Goal: Information Seeking & Learning: Check status

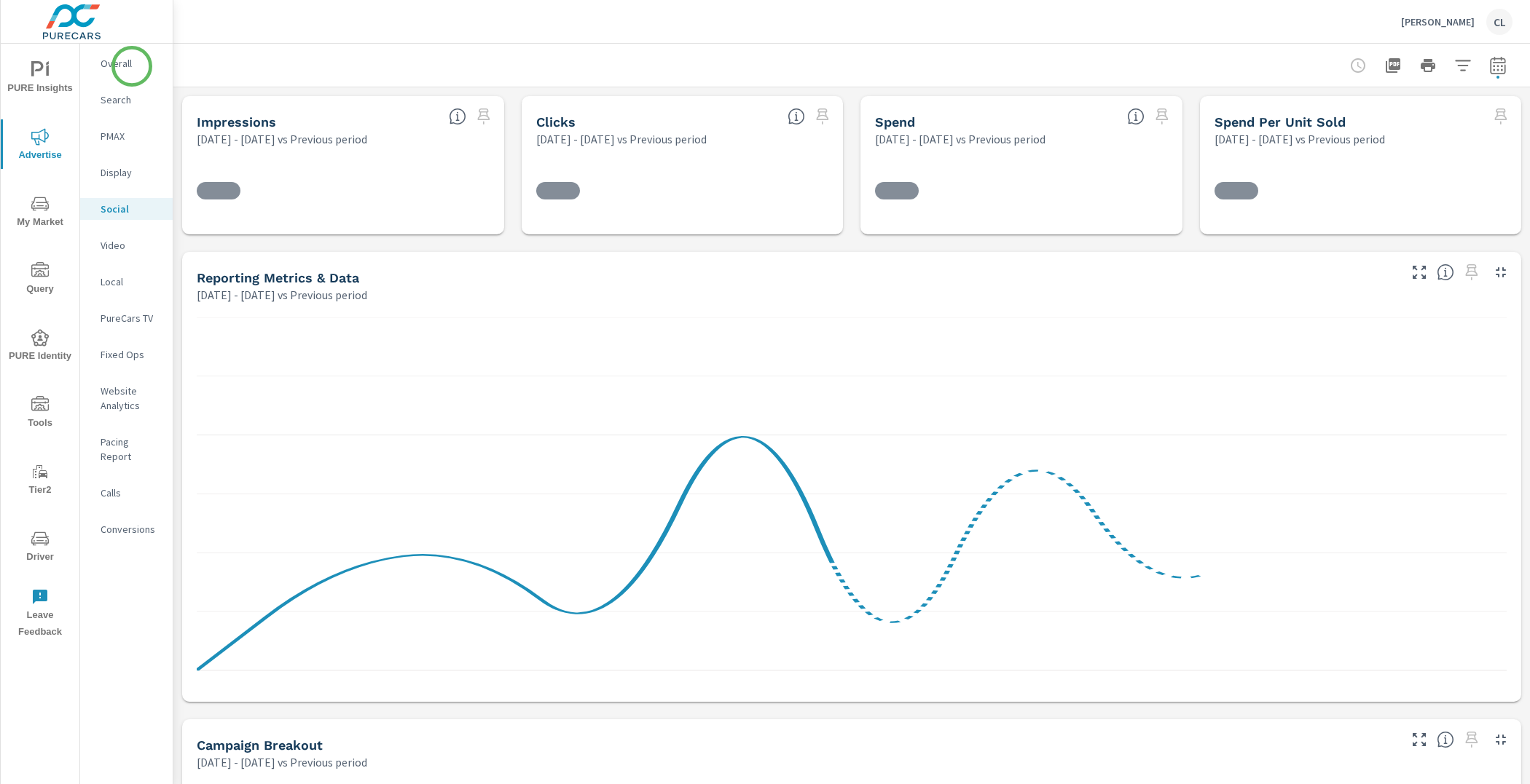
click at [129, 62] on p "Overall" at bounding box center [130, 63] width 61 height 14
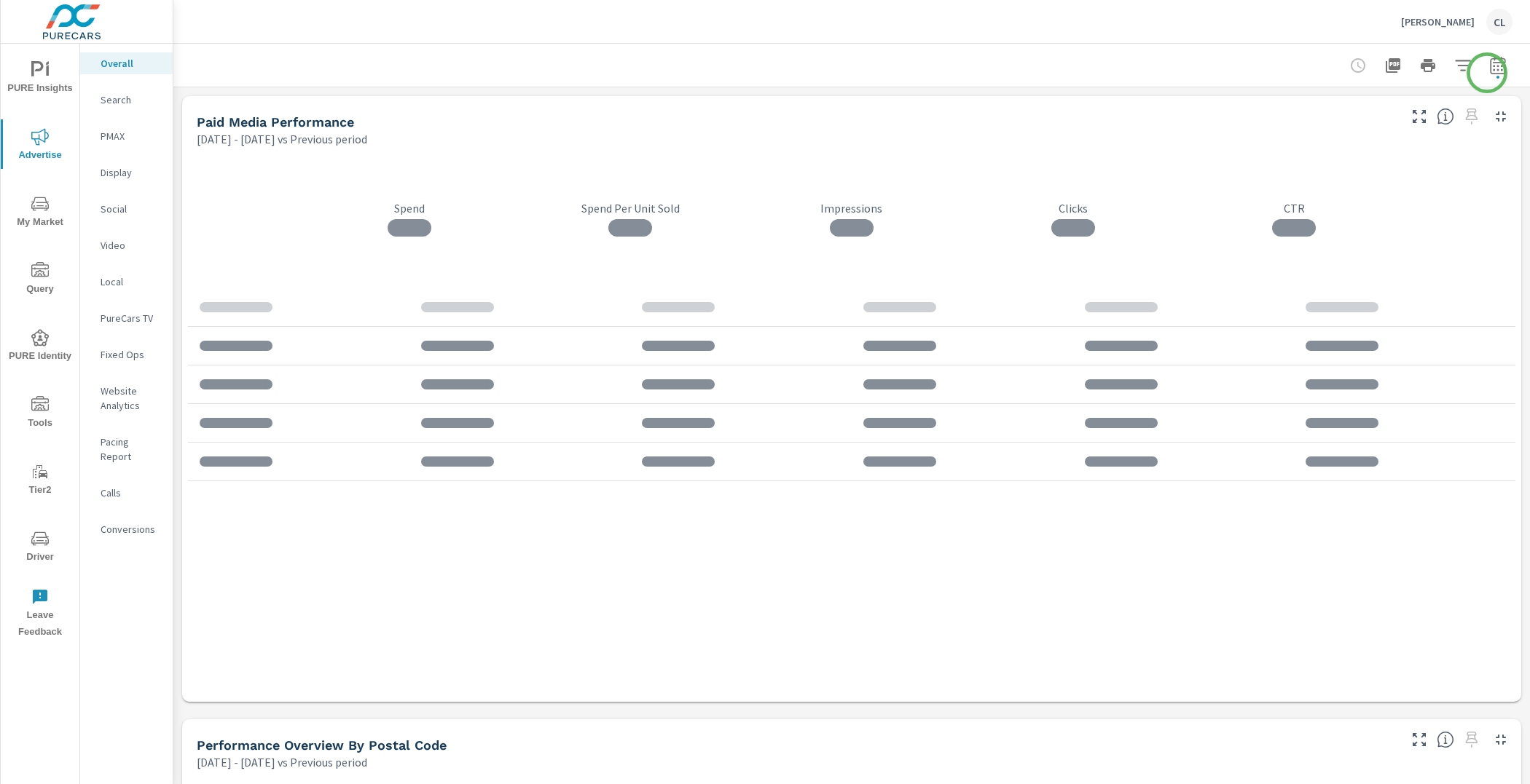
click at [1489, 66] on icon "button" at bounding box center [1498, 65] width 17 height 17
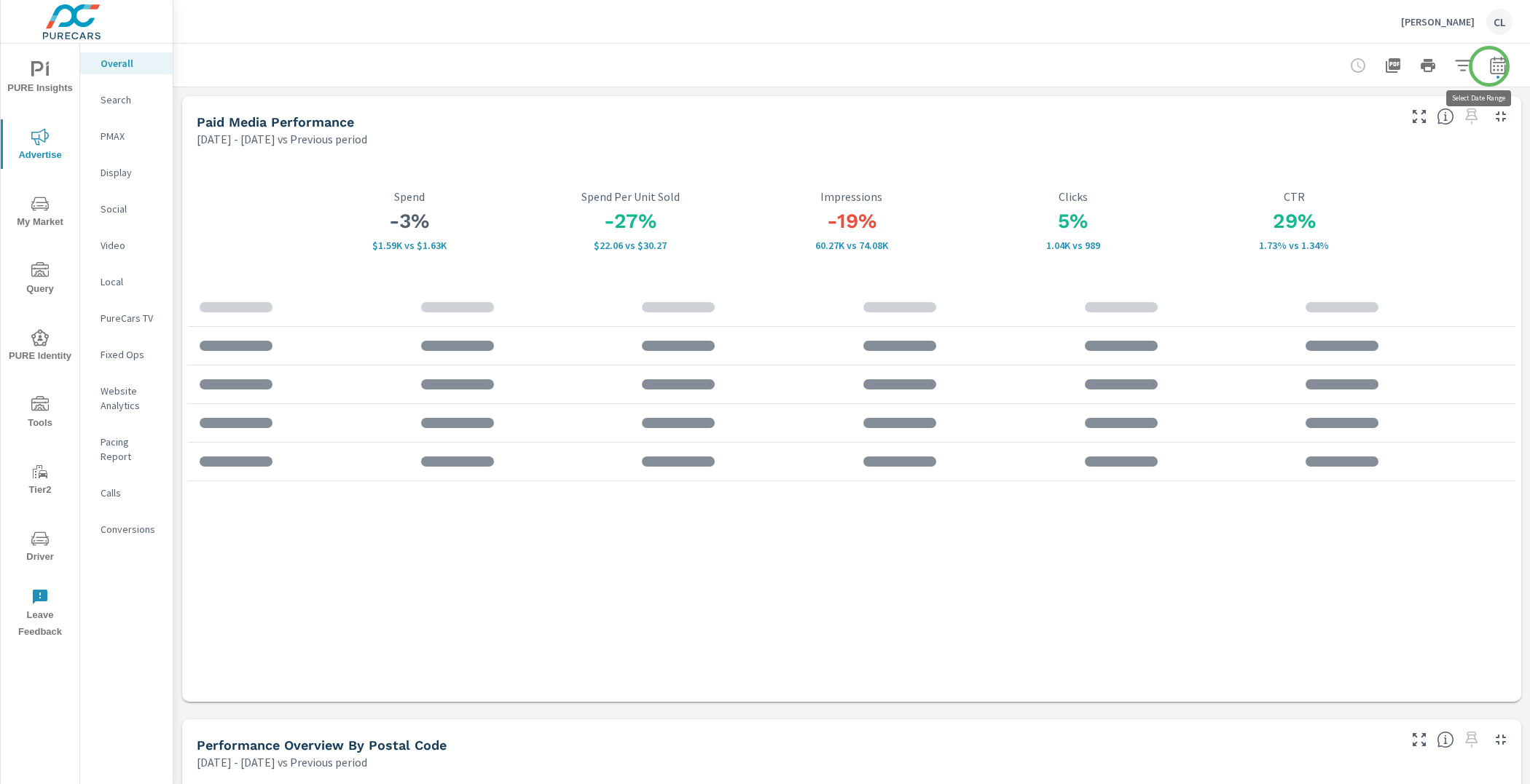
select select "Previous period"
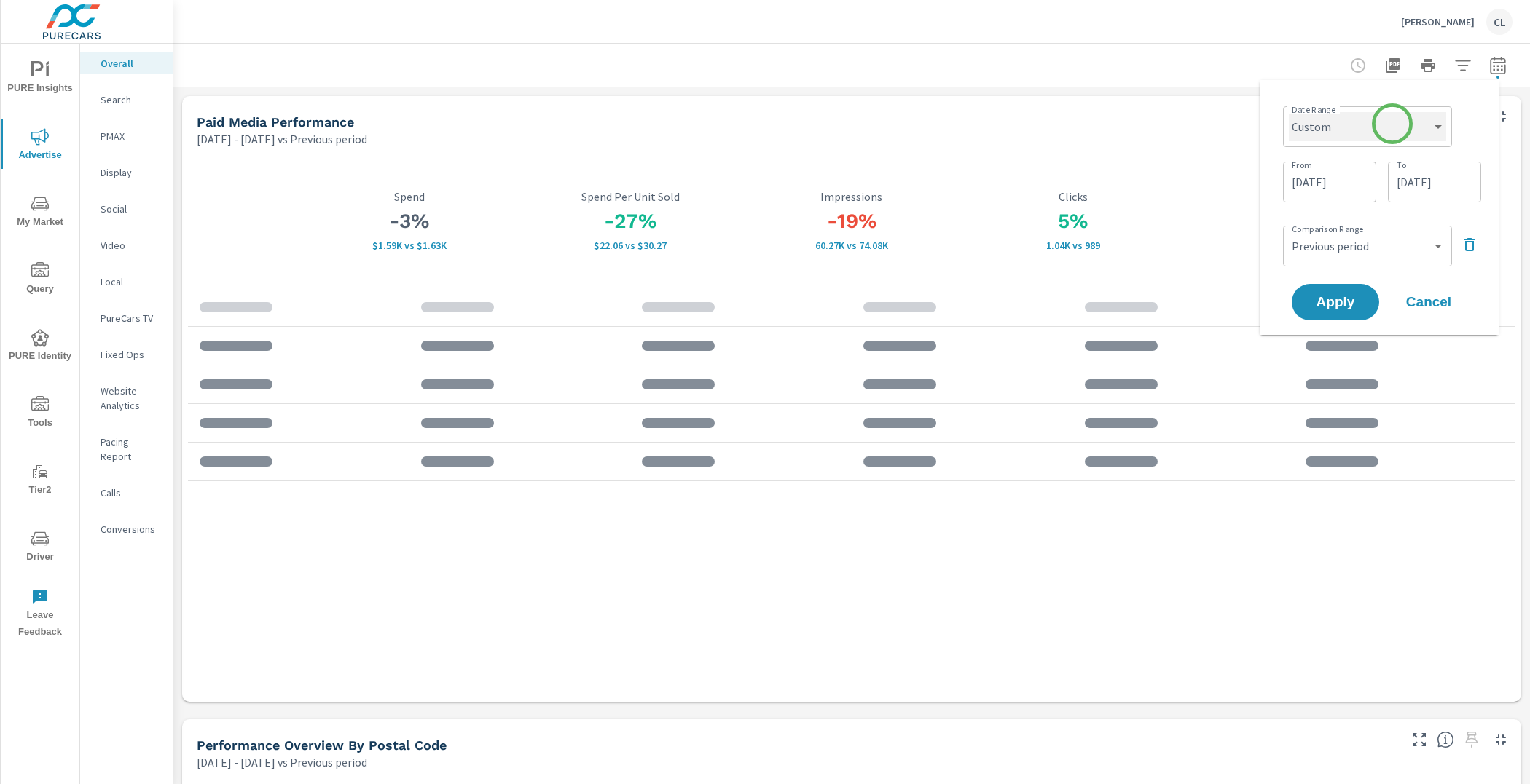
click at [1392, 124] on select "Custom [DATE] Last week Last 7 days Last 14 days Last 30 days Last 45 days Last…" at bounding box center [1367, 126] width 157 height 29
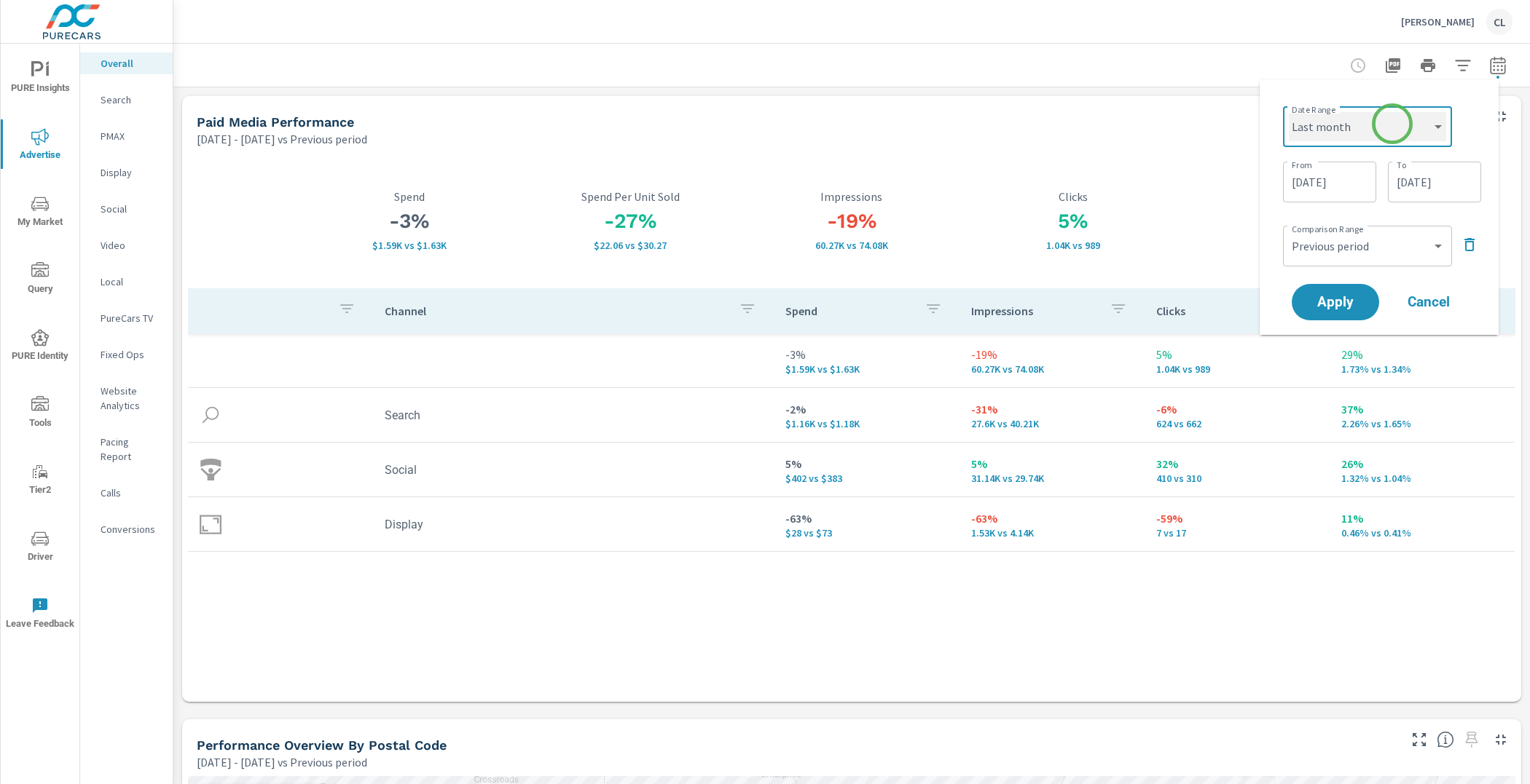
click at [1289, 112] on select "Custom [DATE] Last week Last 7 days Last 14 days Last 30 days Last 45 days Last…" at bounding box center [1367, 126] width 157 height 29
select select "Last month"
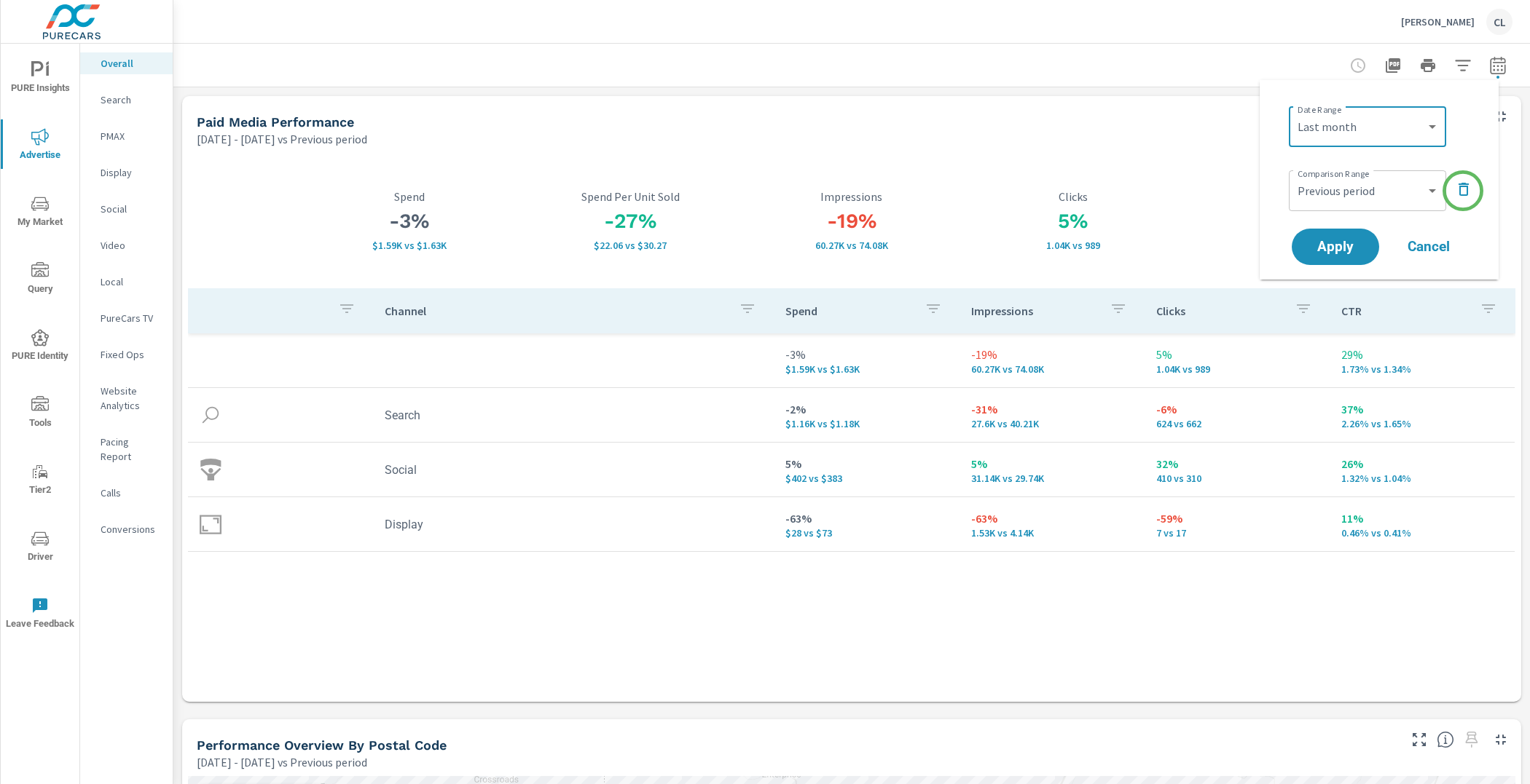
click at [1463, 191] on icon "button" at bounding box center [1463, 189] width 17 height 17
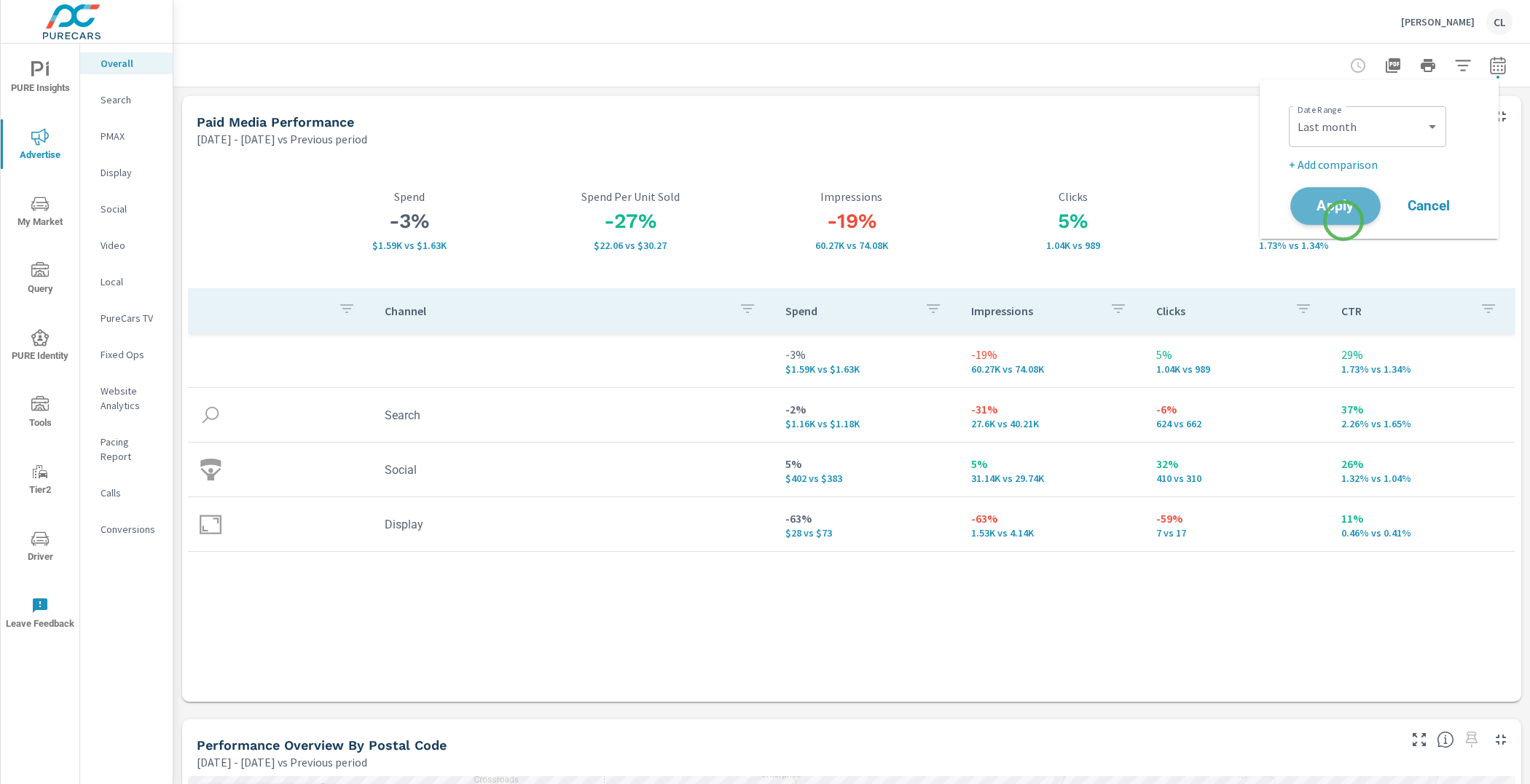
click at [1343, 221] on button "Apply" at bounding box center [1335, 206] width 90 height 38
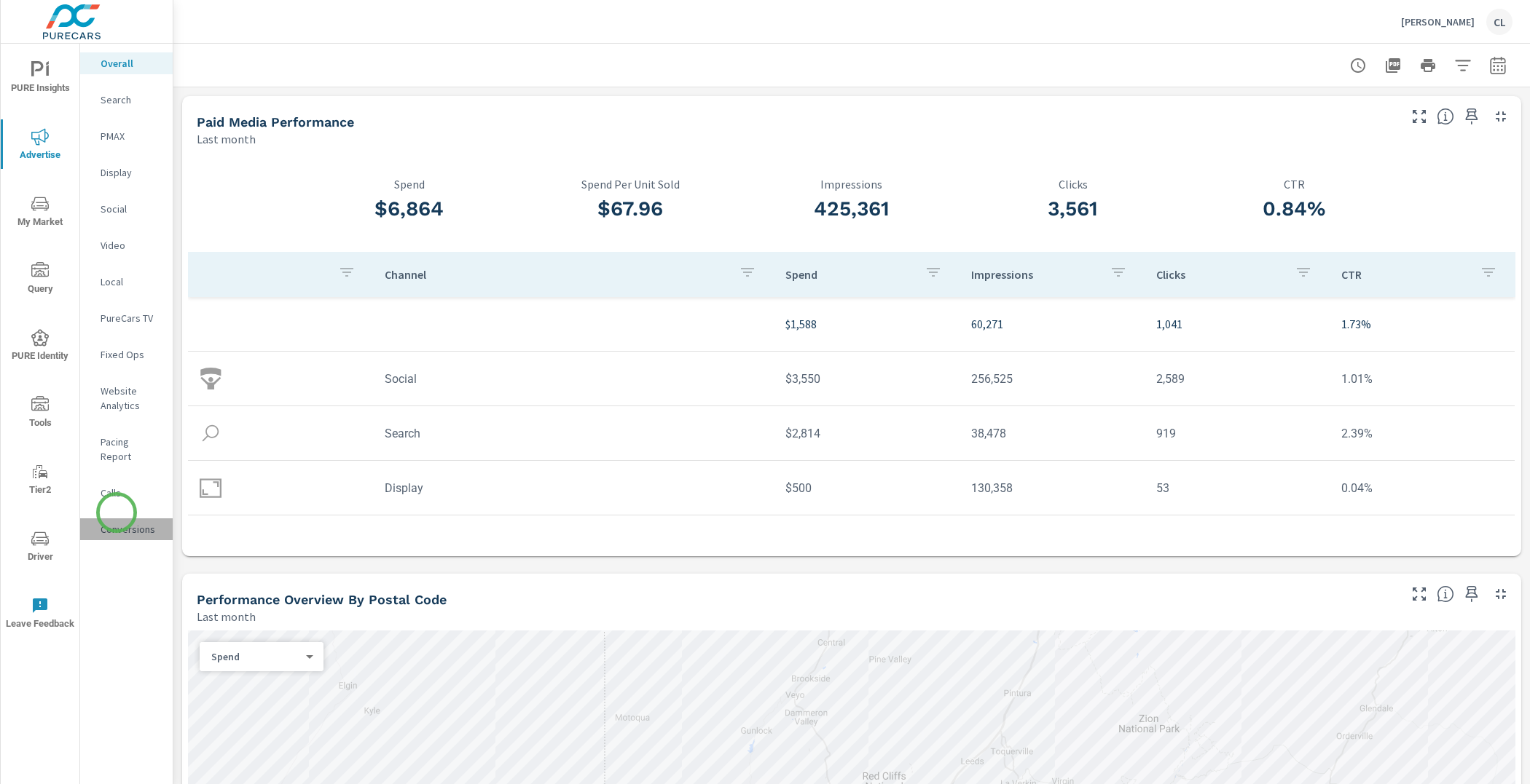
click at [117, 522] on p "Conversions" at bounding box center [130, 529] width 61 height 14
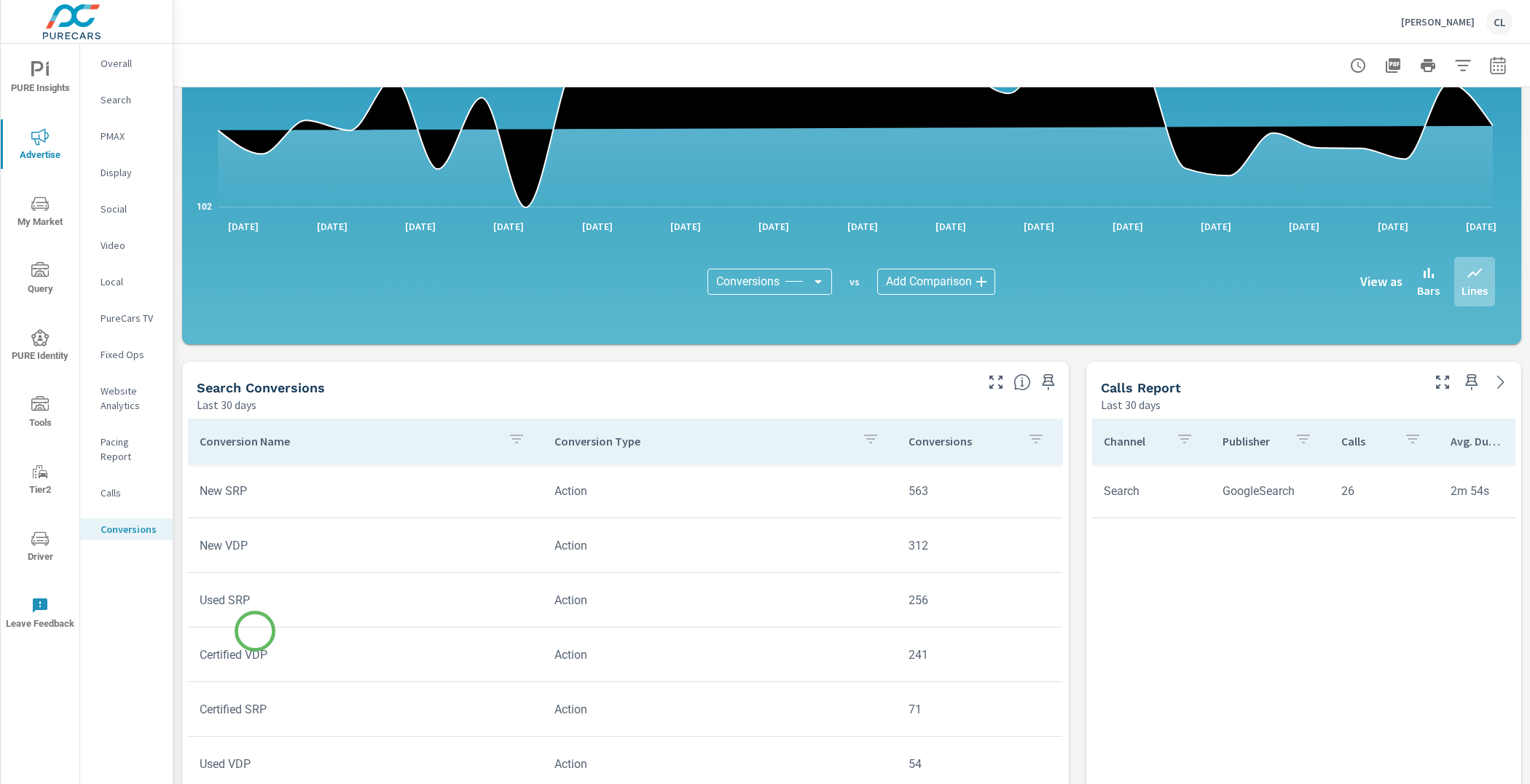
scroll to position [336, 0]
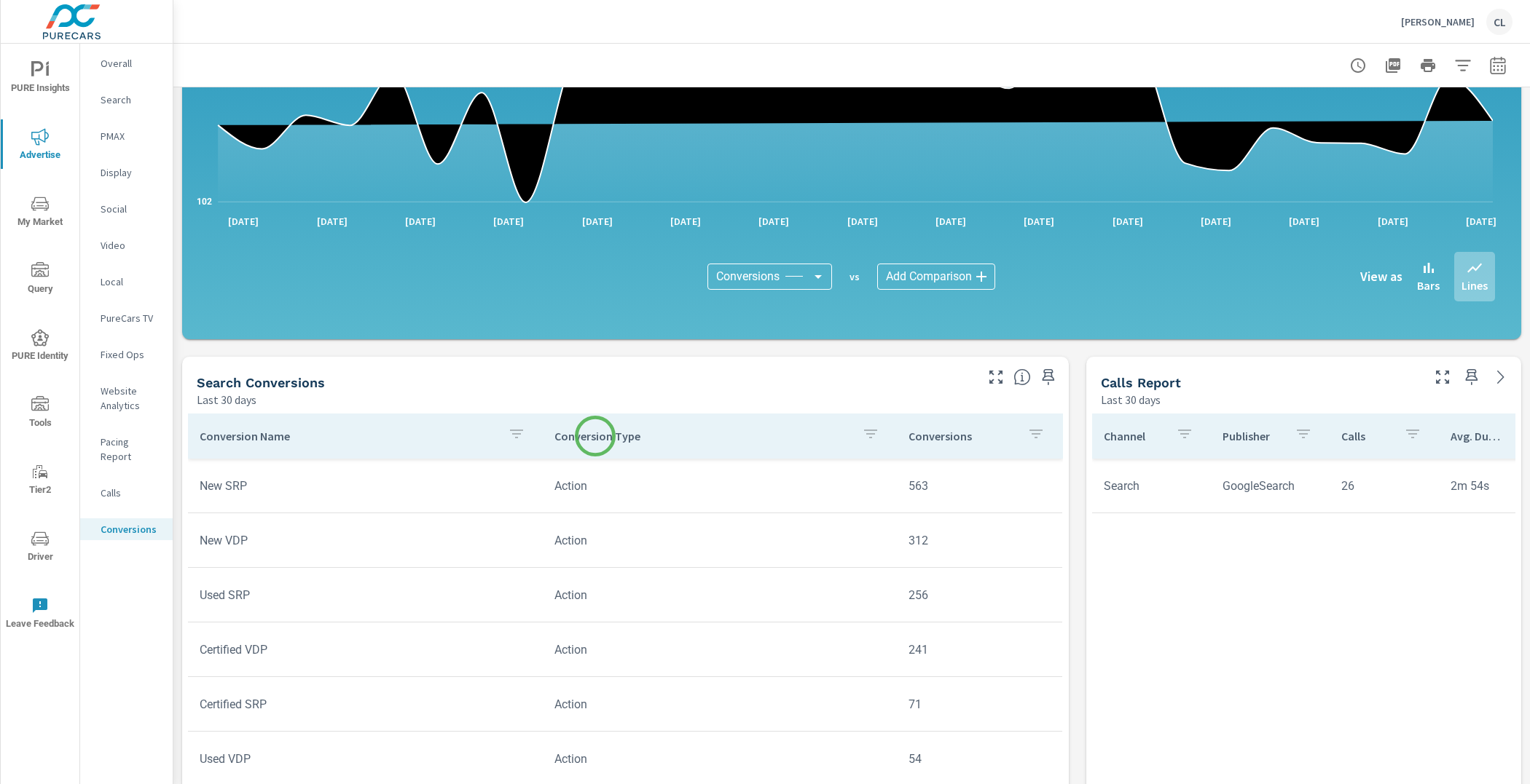
click at [595, 436] on p "Conversion Type" at bounding box center [702, 436] width 297 height 14
click at [844, 432] on icon "button" at bounding box center [853, 434] width 17 height 17
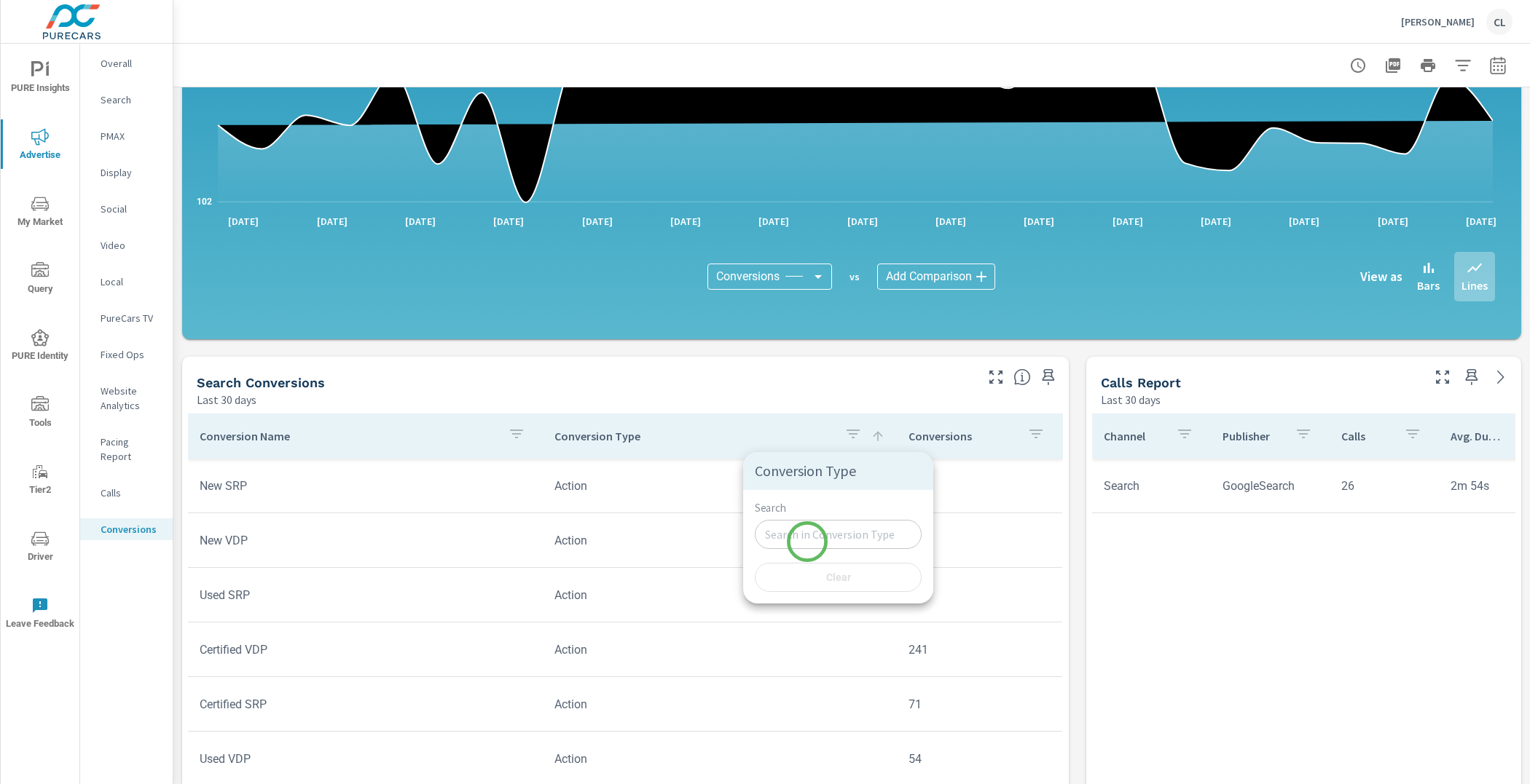
click at [807, 538] on input "Search" at bounding box center [837, 534] width 166 height 29
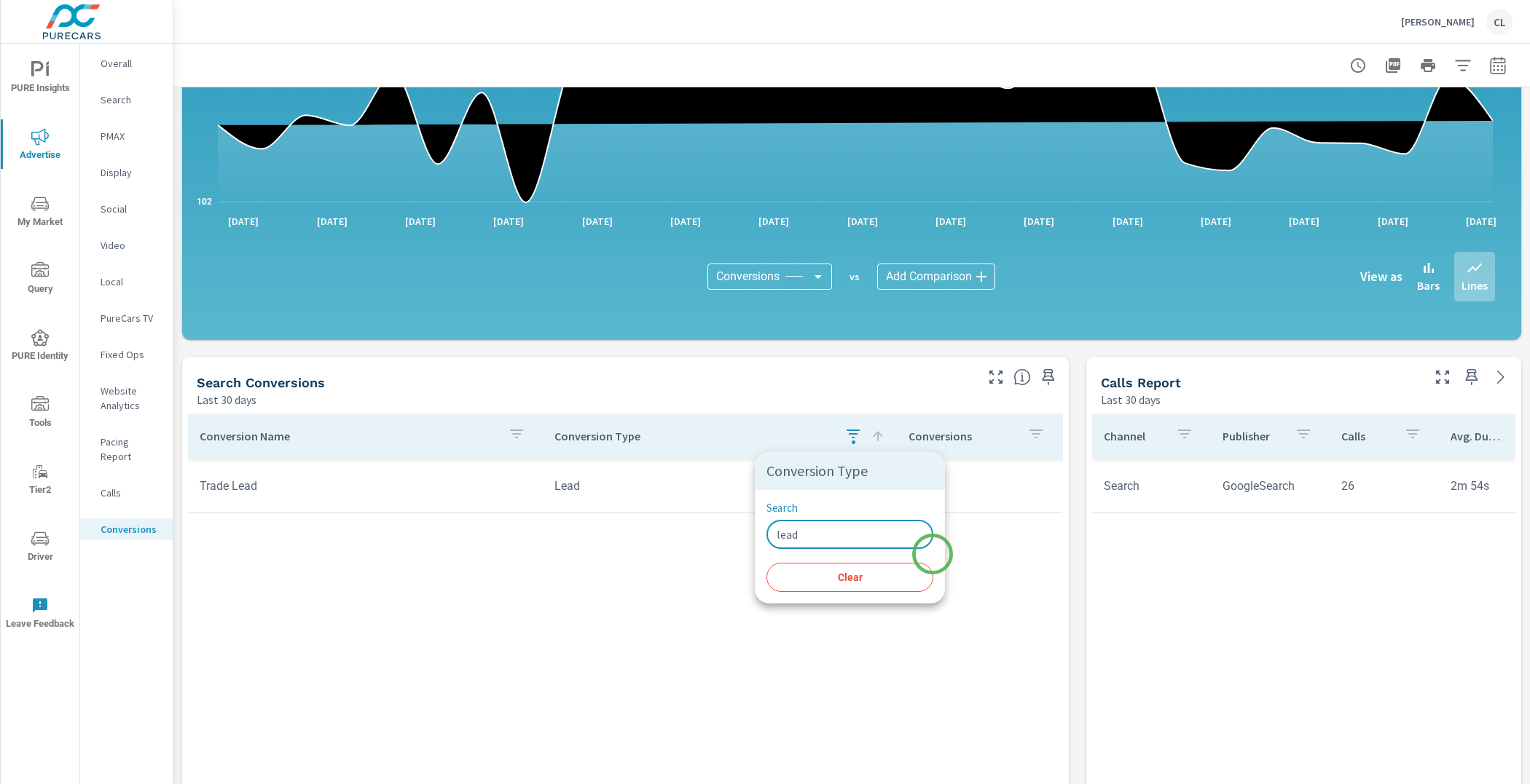
type input "lead"
click at [963, 554] on div at bounding box center [765, 392] width 1530 height 784
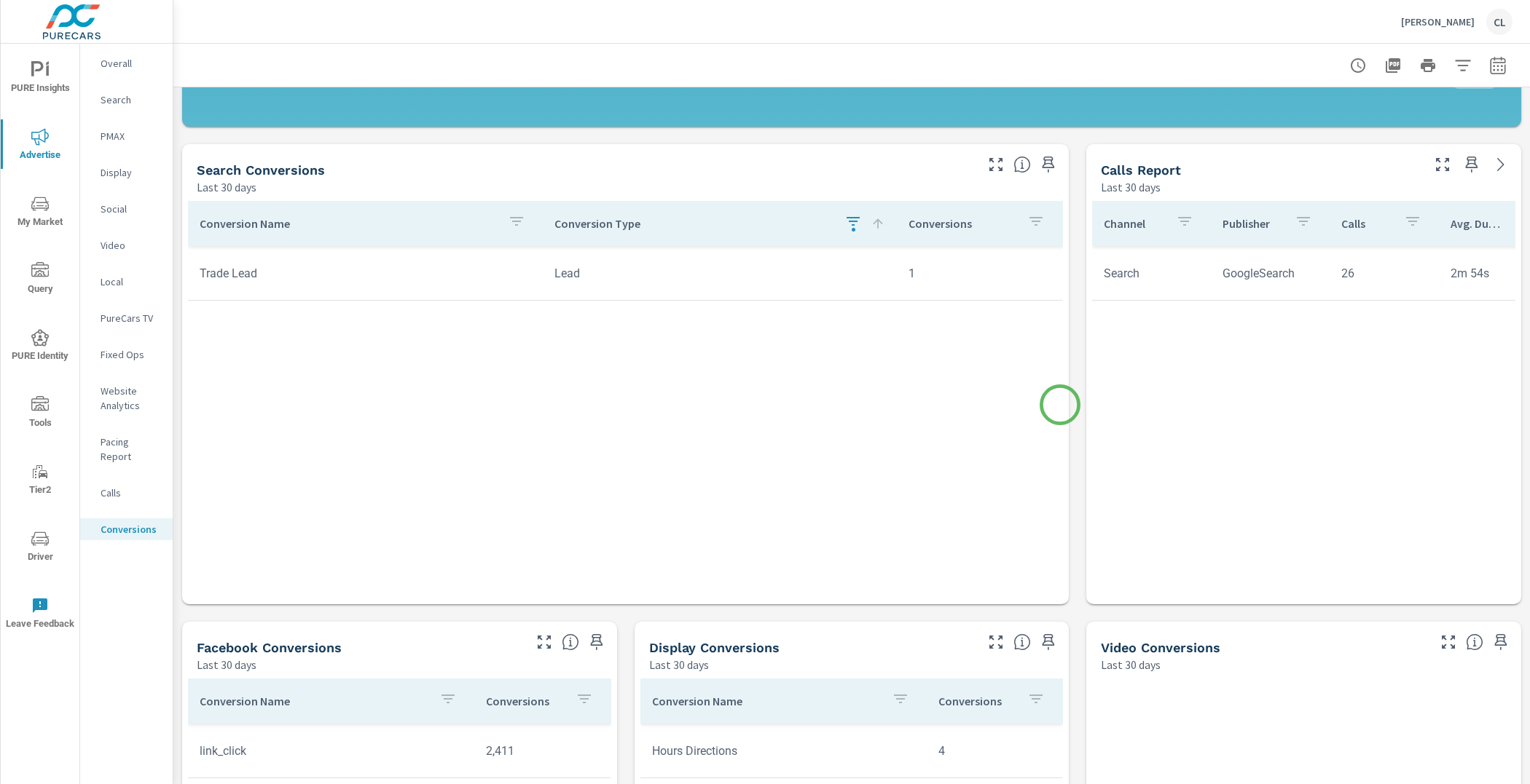
scroll to position [345, 0]
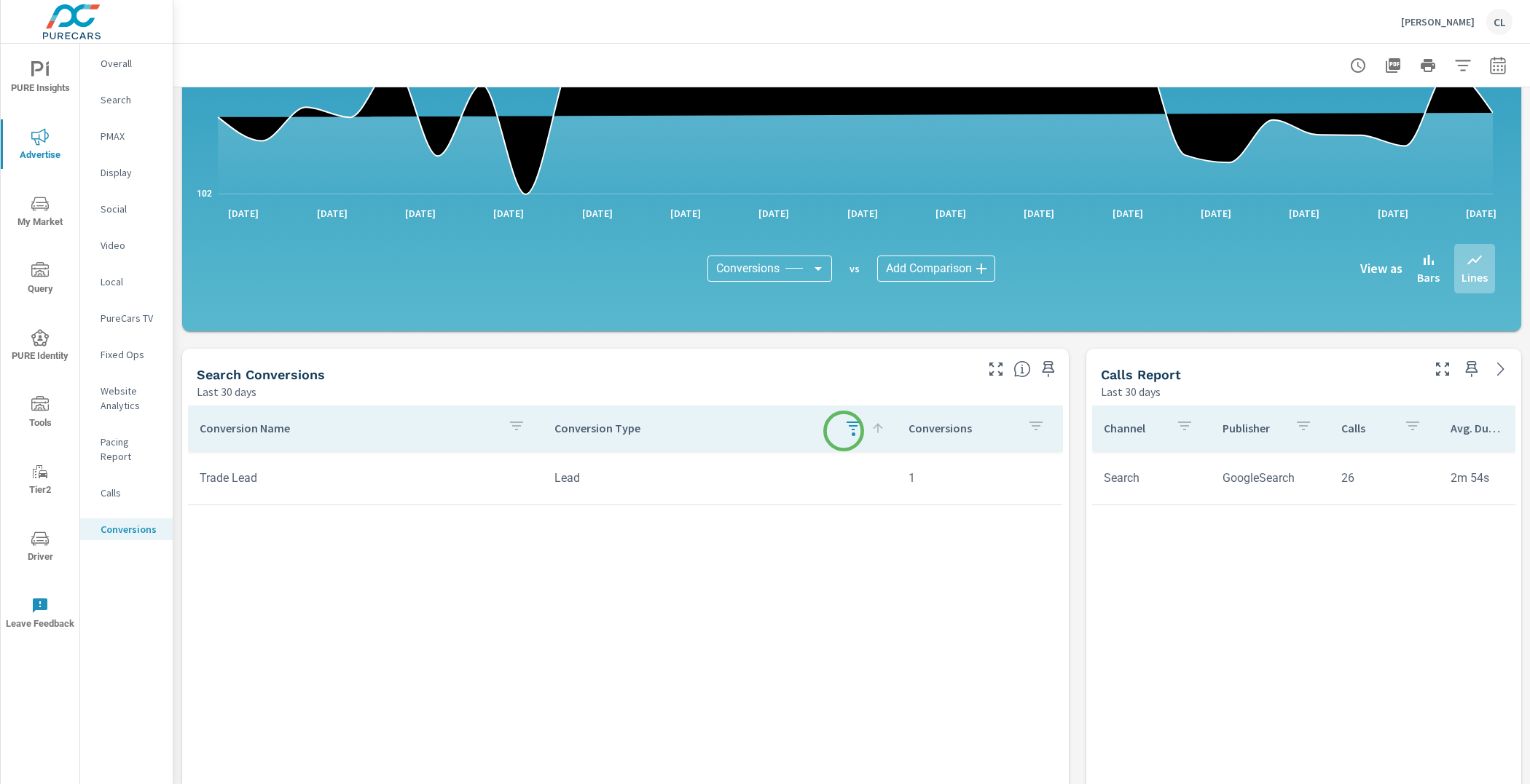
click at [844, 431] on icon "button" at bounding box center [853, 426] width 17 height 17
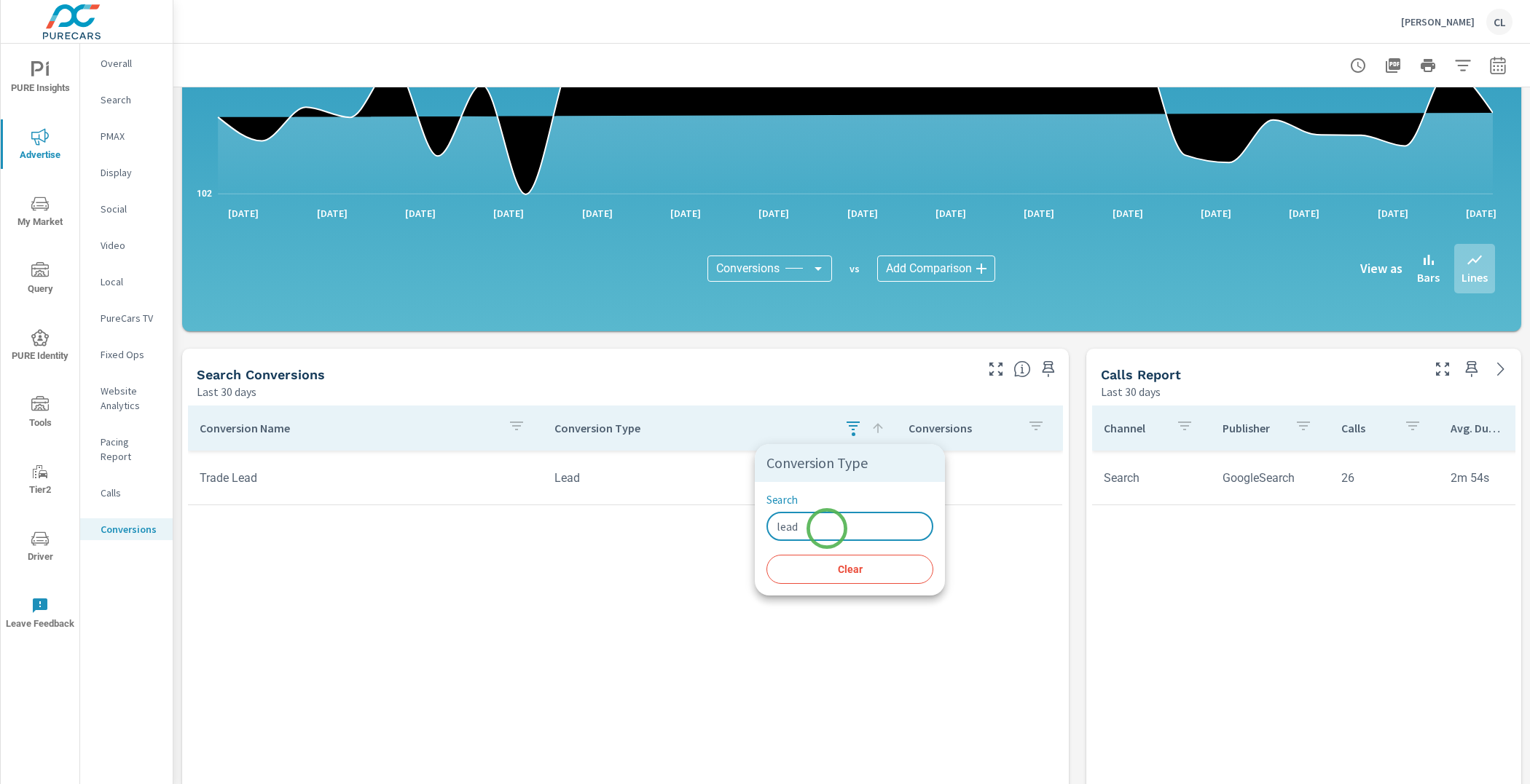
drag, startPoint x: 827, startPoint y: 528, endPoint x: 741, endPoint y: 526, distance: 86.0
click at [741, 526] on div "Conversion Type Search lead ​ Clear" at bounding box center [765, 392] width 1530 height 784
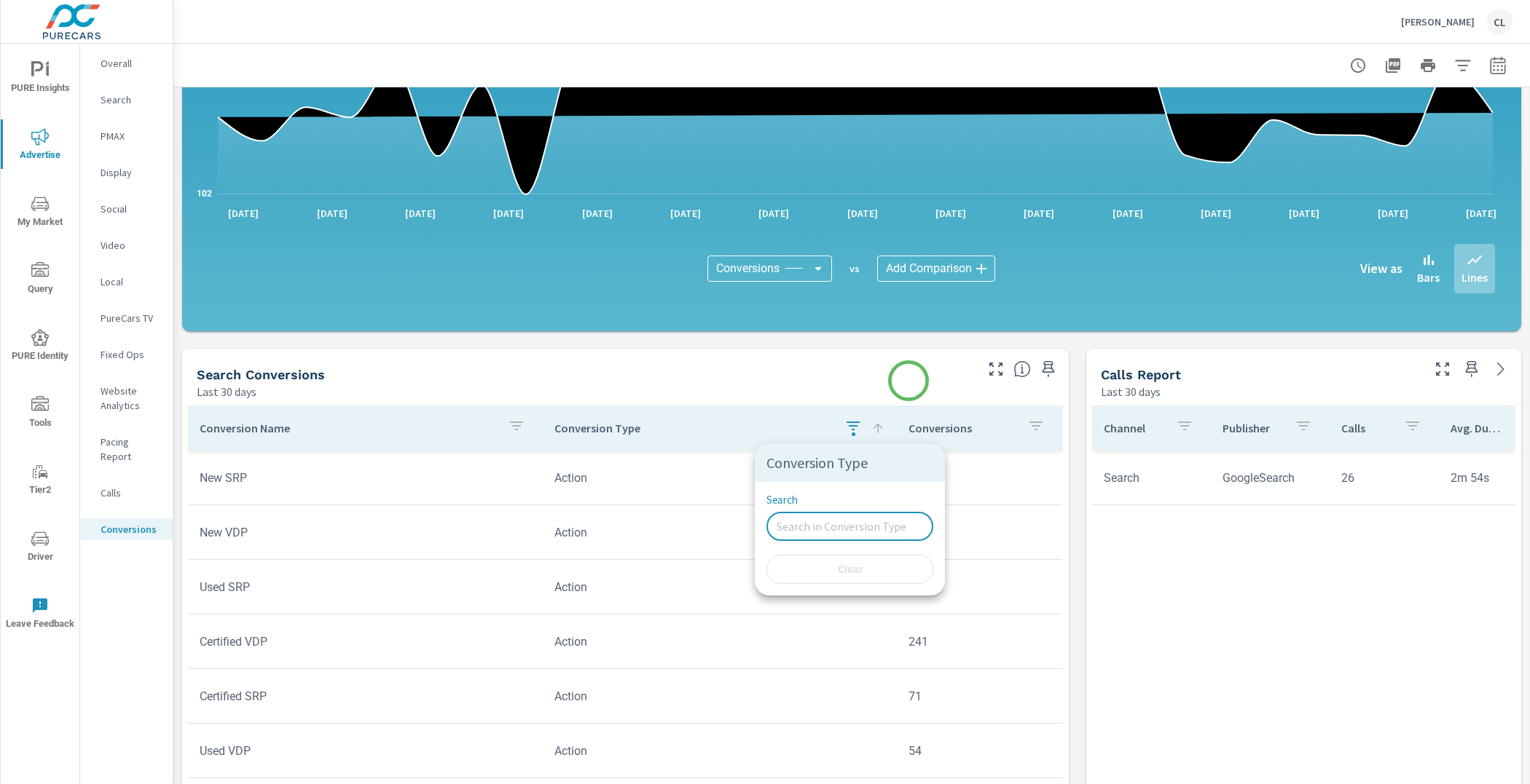
click at [905, 380] on div at bounding box center [765, 392] width 1530 height 784
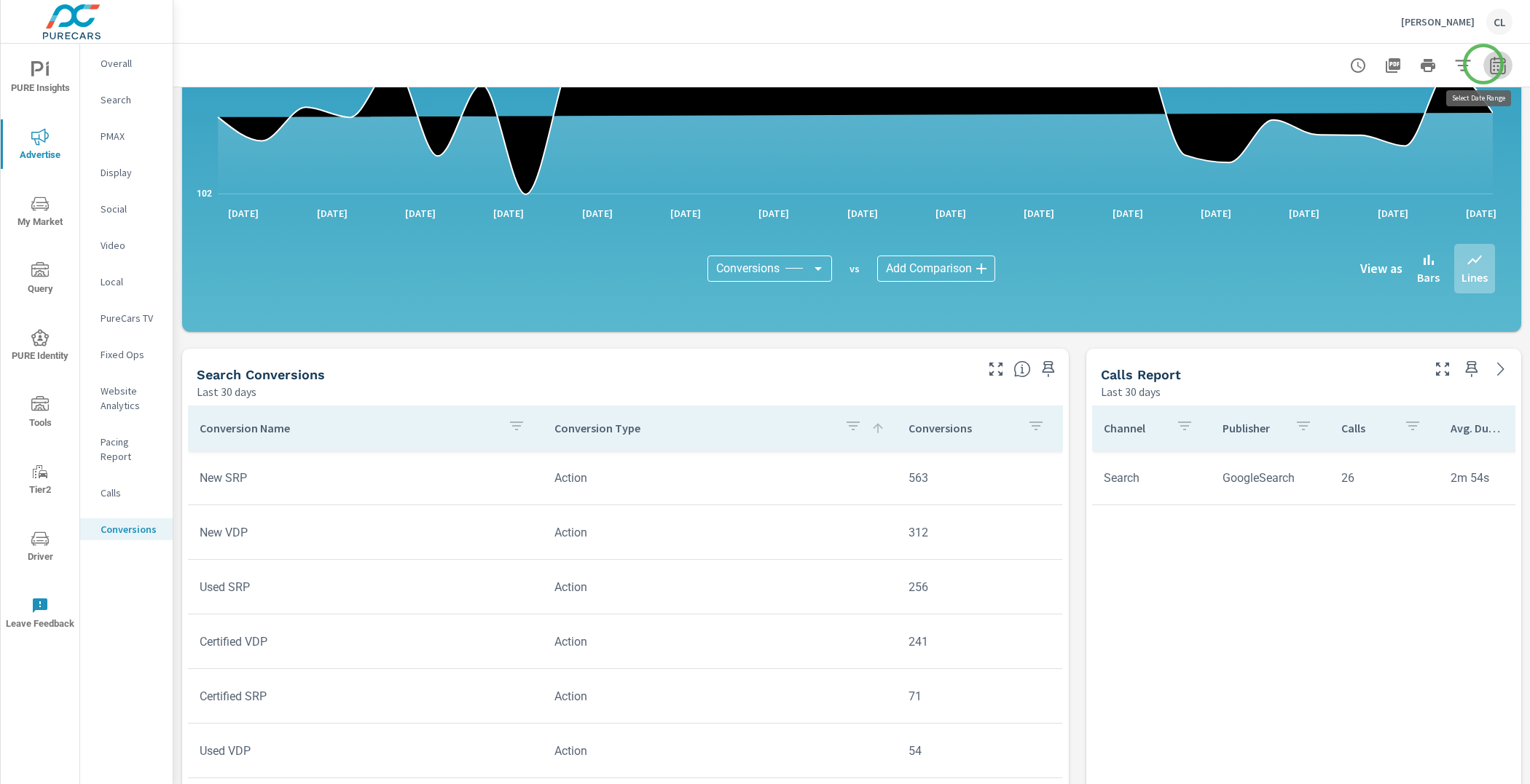
click at [1489, 64] on icon "button" at bounding box center [1498, 65] width 17 height 17
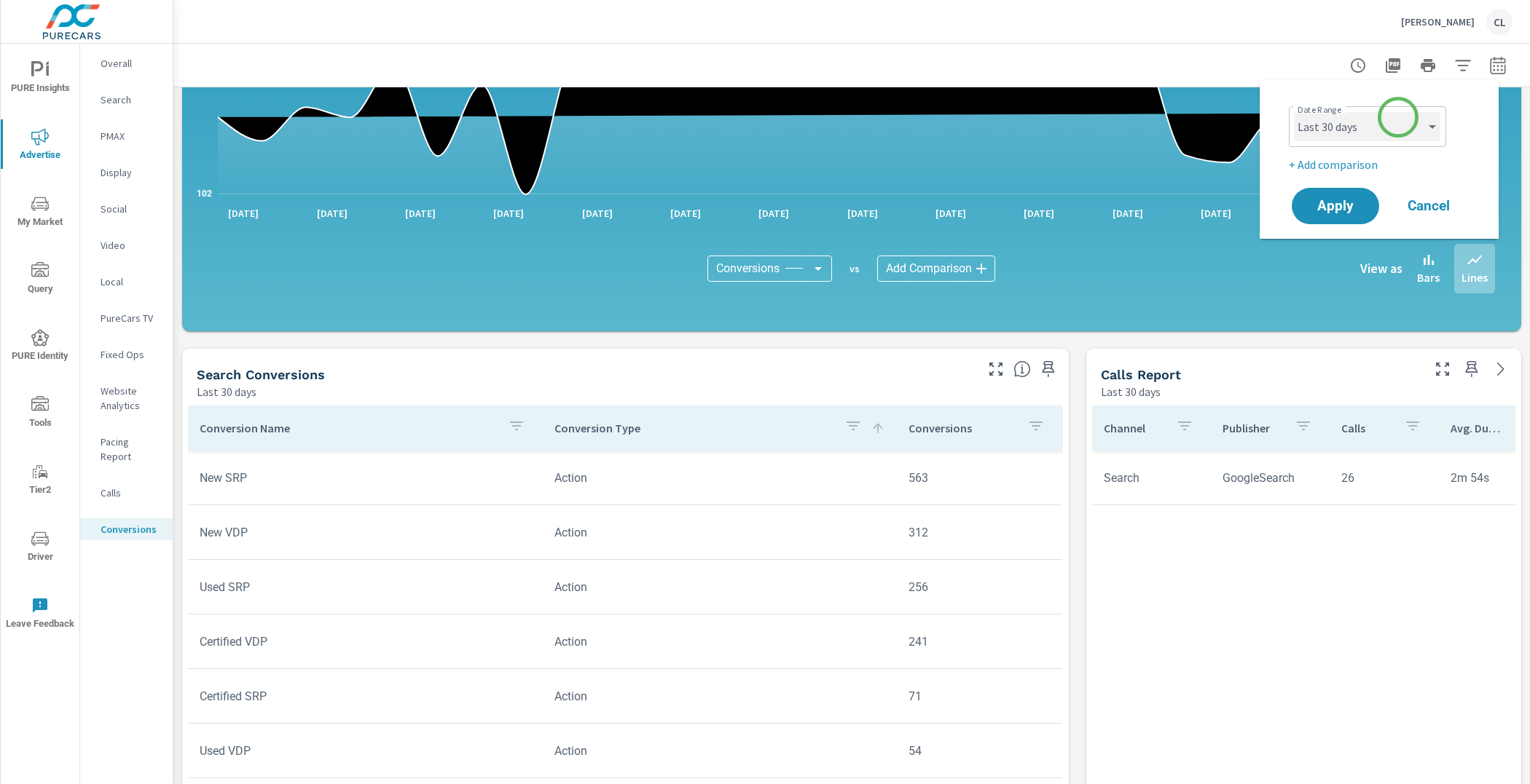
click at [1395, 118] on select "Custom [DATE] Last week Last 7 days Last 14 days Last 30 days Last 45 days Last…" at bounding box center [1367, 126] width 146 height 29
click at [1294, 112] on select "Custom [DATE] Last week Last 7 days Last 14 days Last 30 days Last 45 days Last…" at bounding box center [1367, 126] width 146 height 29
select select "Last month"
click at [1343, 209] on span "Apply" at bounding box center [1335, 207] width 60 height 14
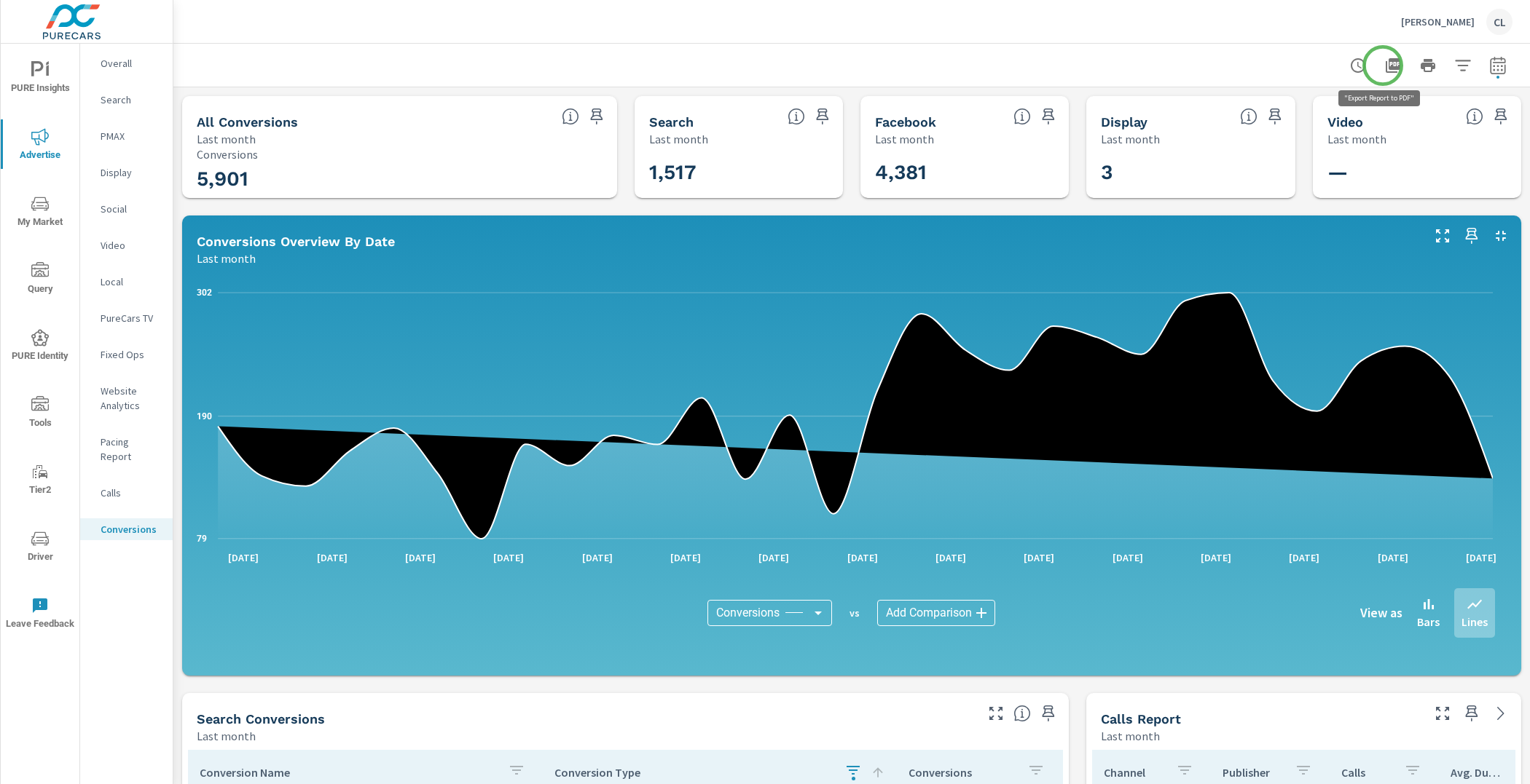
click at [1384, 65] on icon "button" at bounding box center [1393, 65] width 17 height 17
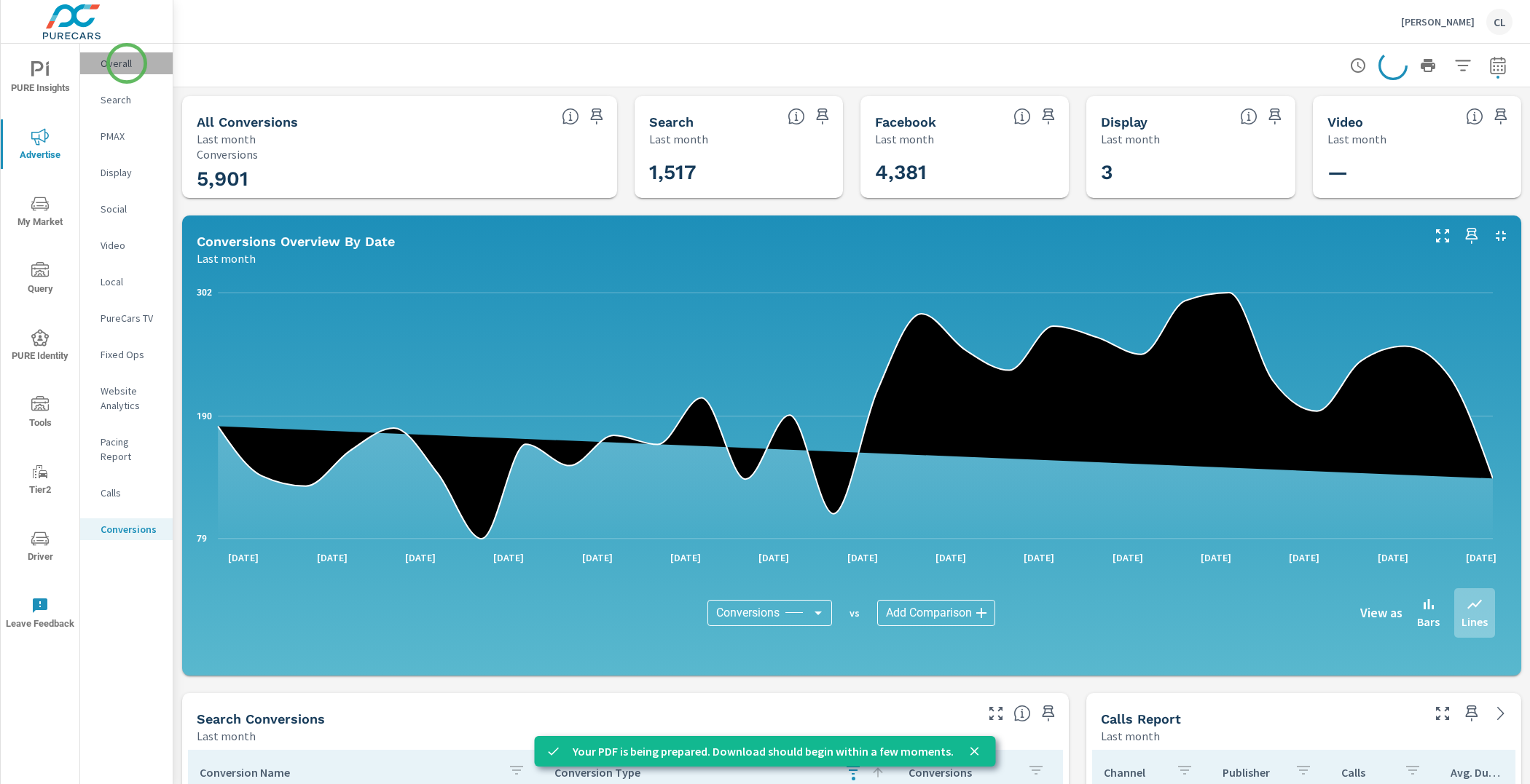
click at [127, 63] on p "Overall" at bounding box center [130, 63] width 61 height 14
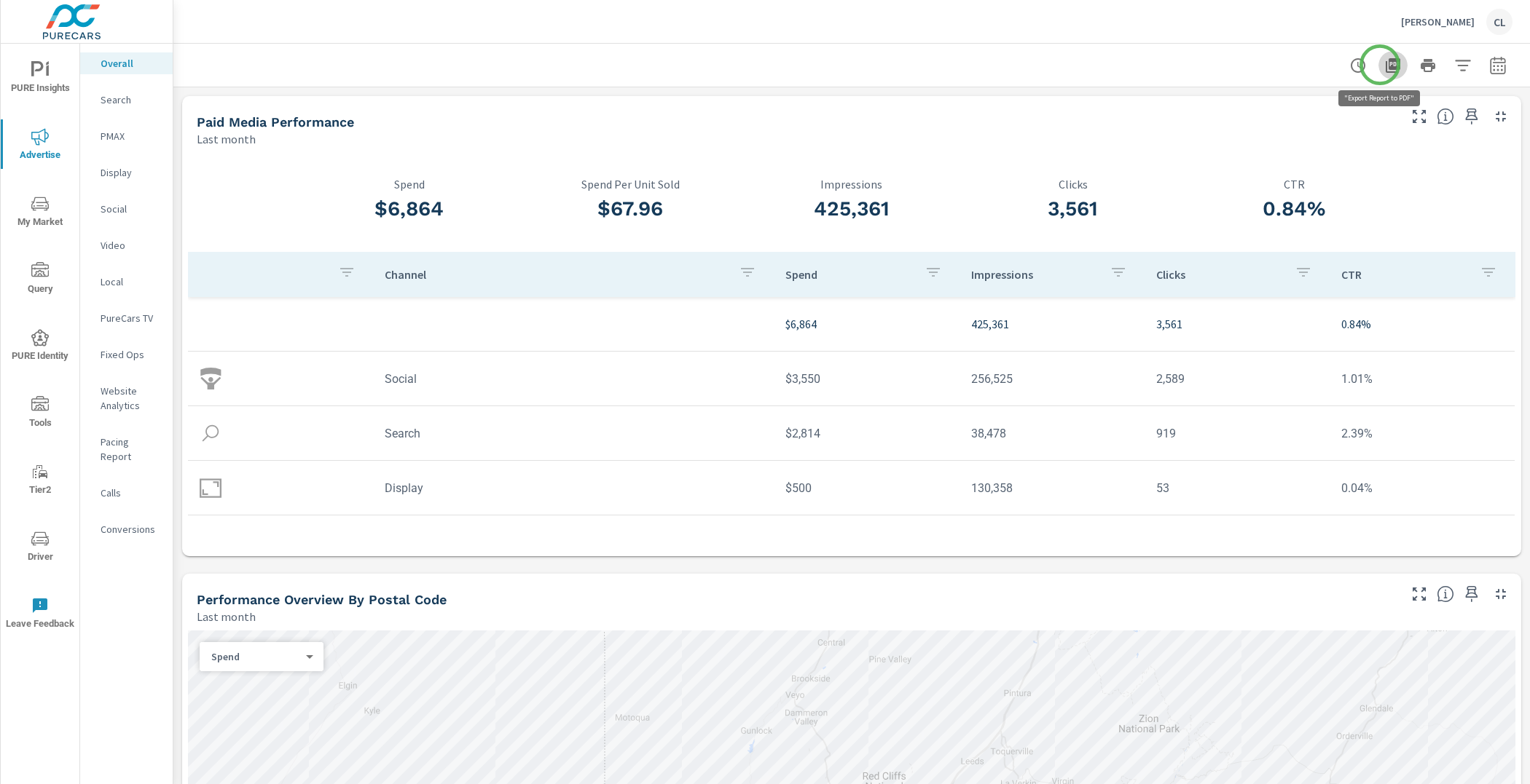
click at [1384, 65] on icon "button" at bounding box center [1393, 65] width 17 height 17
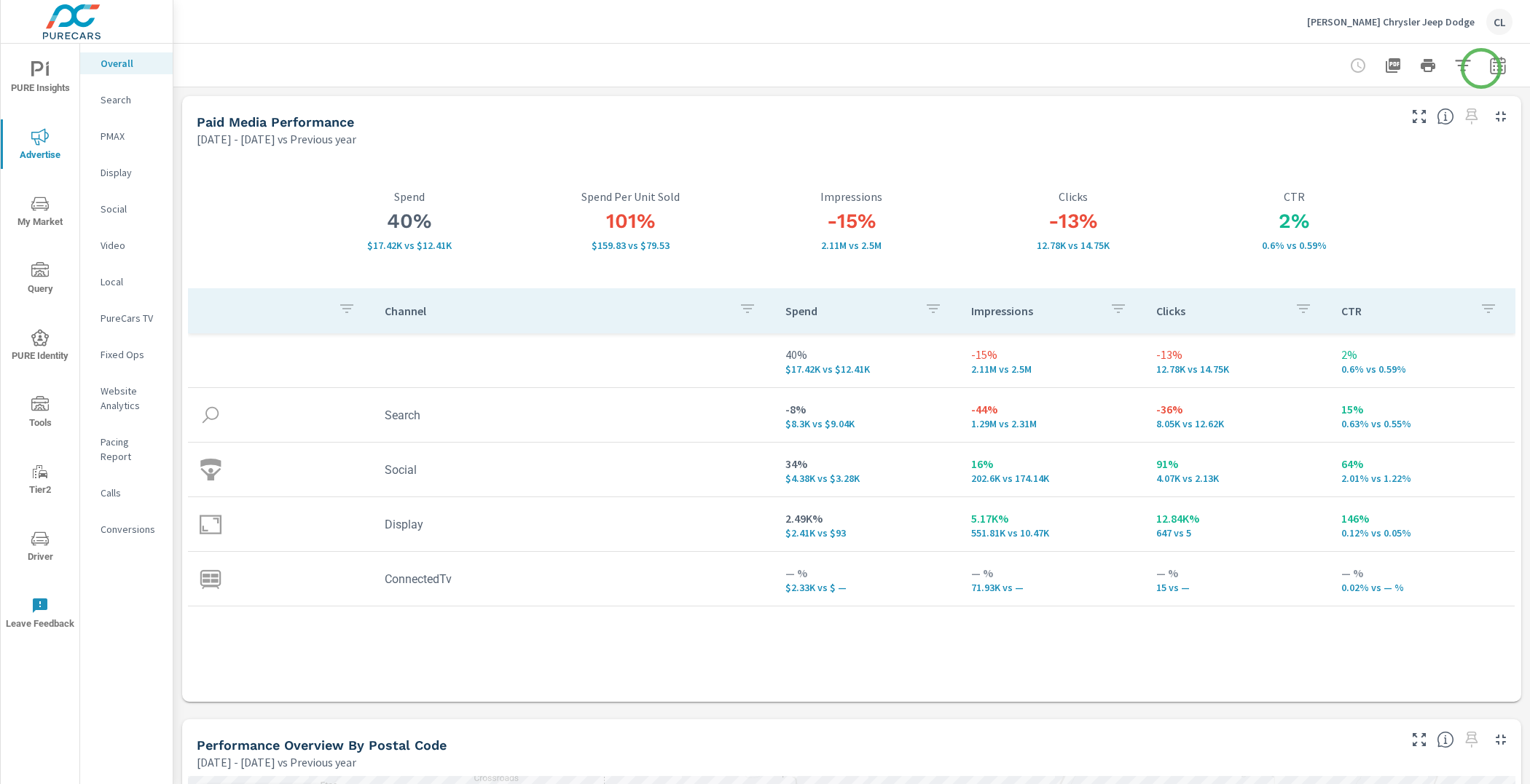
click at [1489, 66] on icon "button" at bounding box center [1498, 65] width 17 height 17
select select "Previous year"
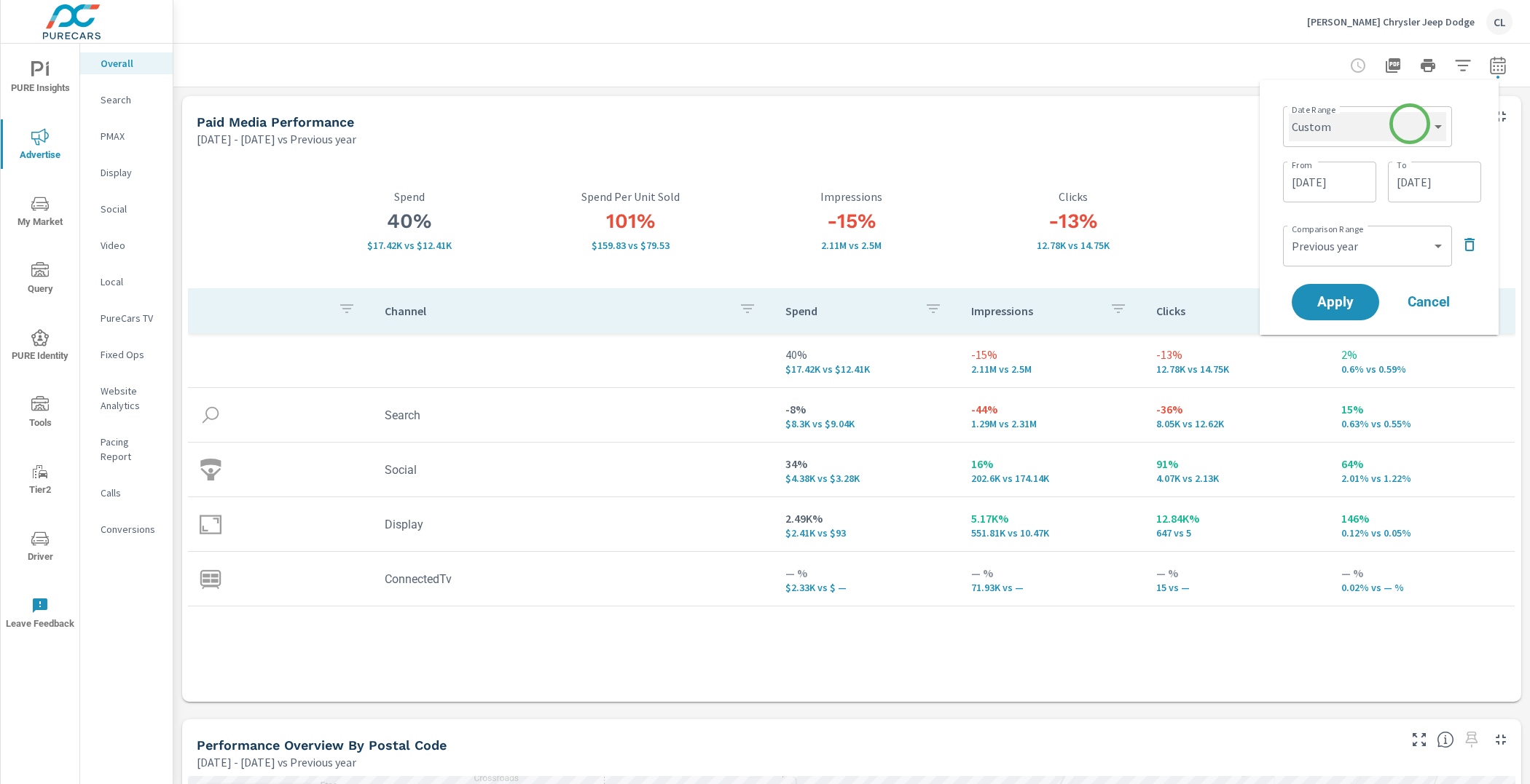
click at [1409, 124] on select "Custom [DATE] Last week Last 7 days Last 14 days Last 30 days Last 45 days Last…" at bounding box center [1367, 126] width 157 height 29
click at [1289, 112] on select "Custom [DATE] Last week Last 7 days Last 14 days Last 30 days Last 45 days Last…" at bounding box center [1367, 126] width 157 height 29
select select "Last month"
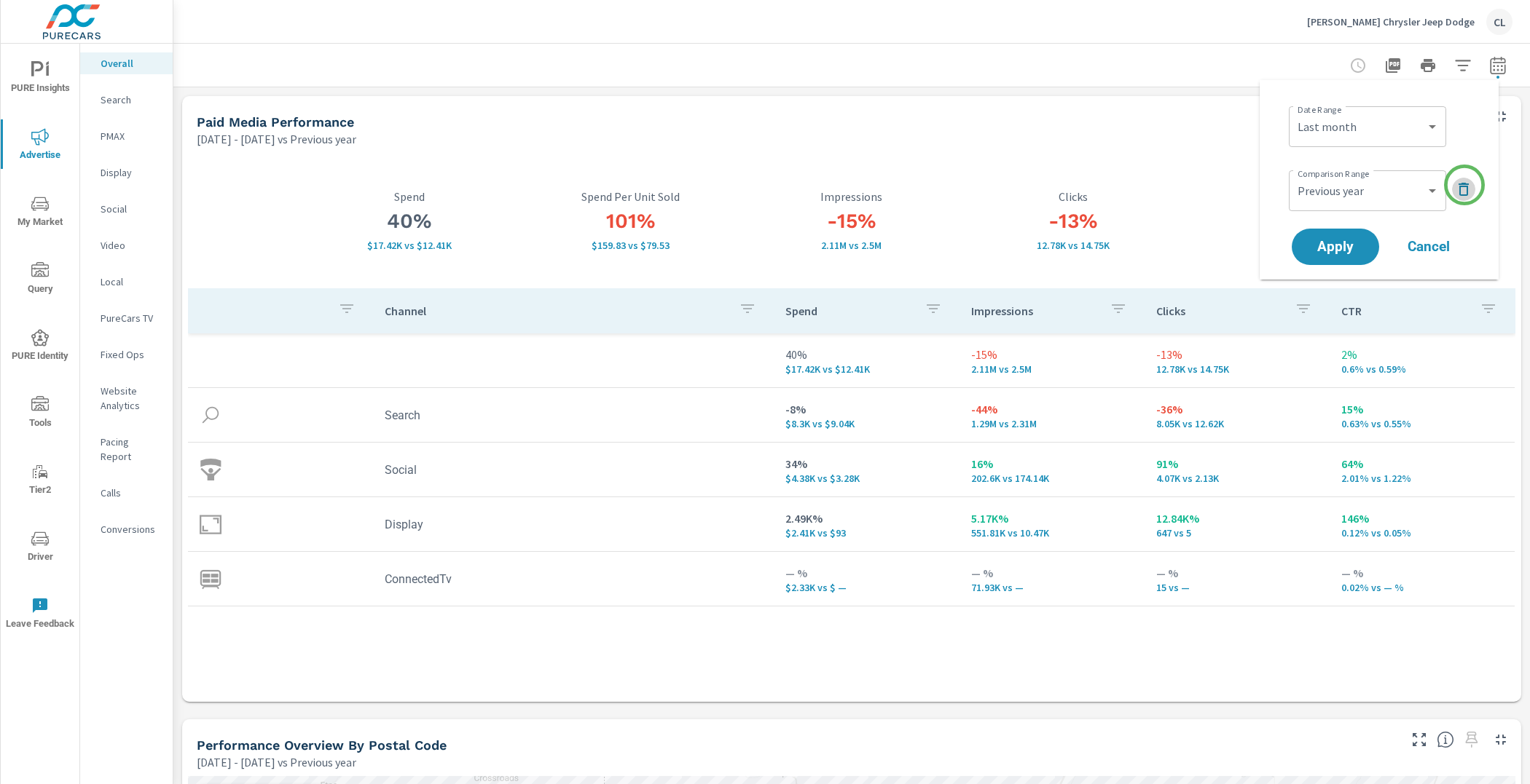
click at [1464, 185] on icon "button" at bounding box center [1463, 189] width 17 height 17
click at [1351, 203] on span "Apply" at bounding box center [1335, 207] width 60 height 14
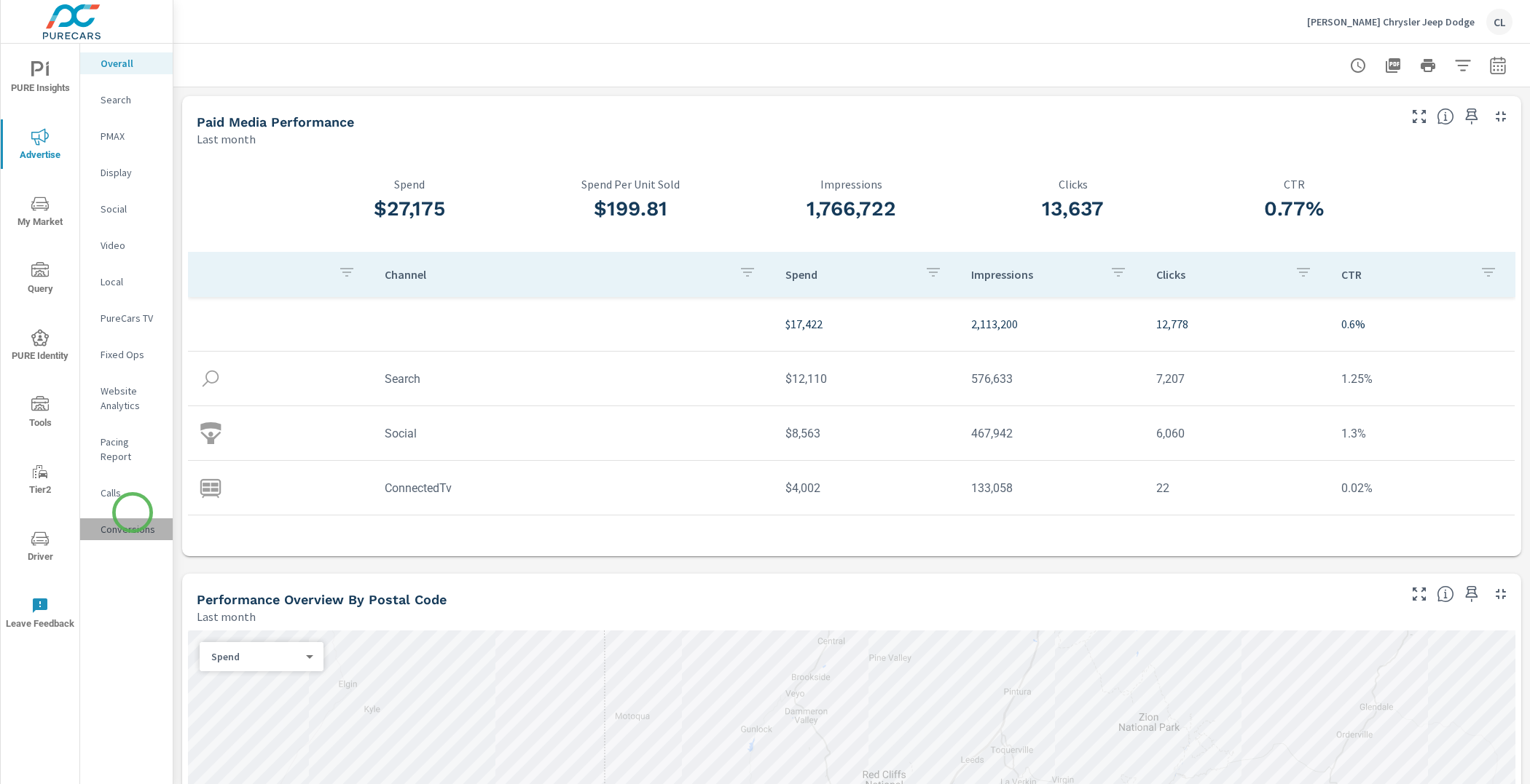
click at [133, 522] on p "Conversions" at bounding box center [130, 529] width 61 height 14
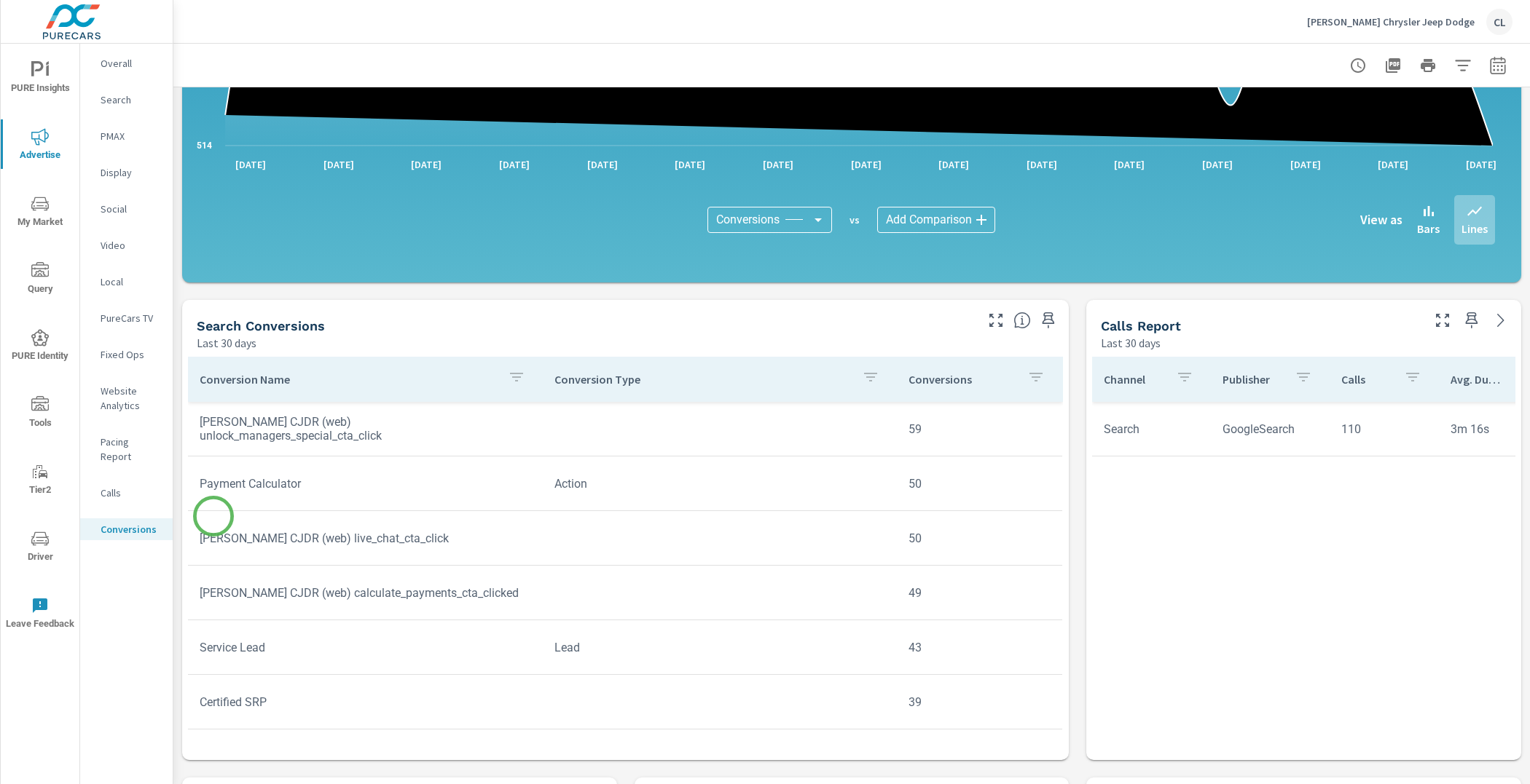
scroll to position [400, 0]
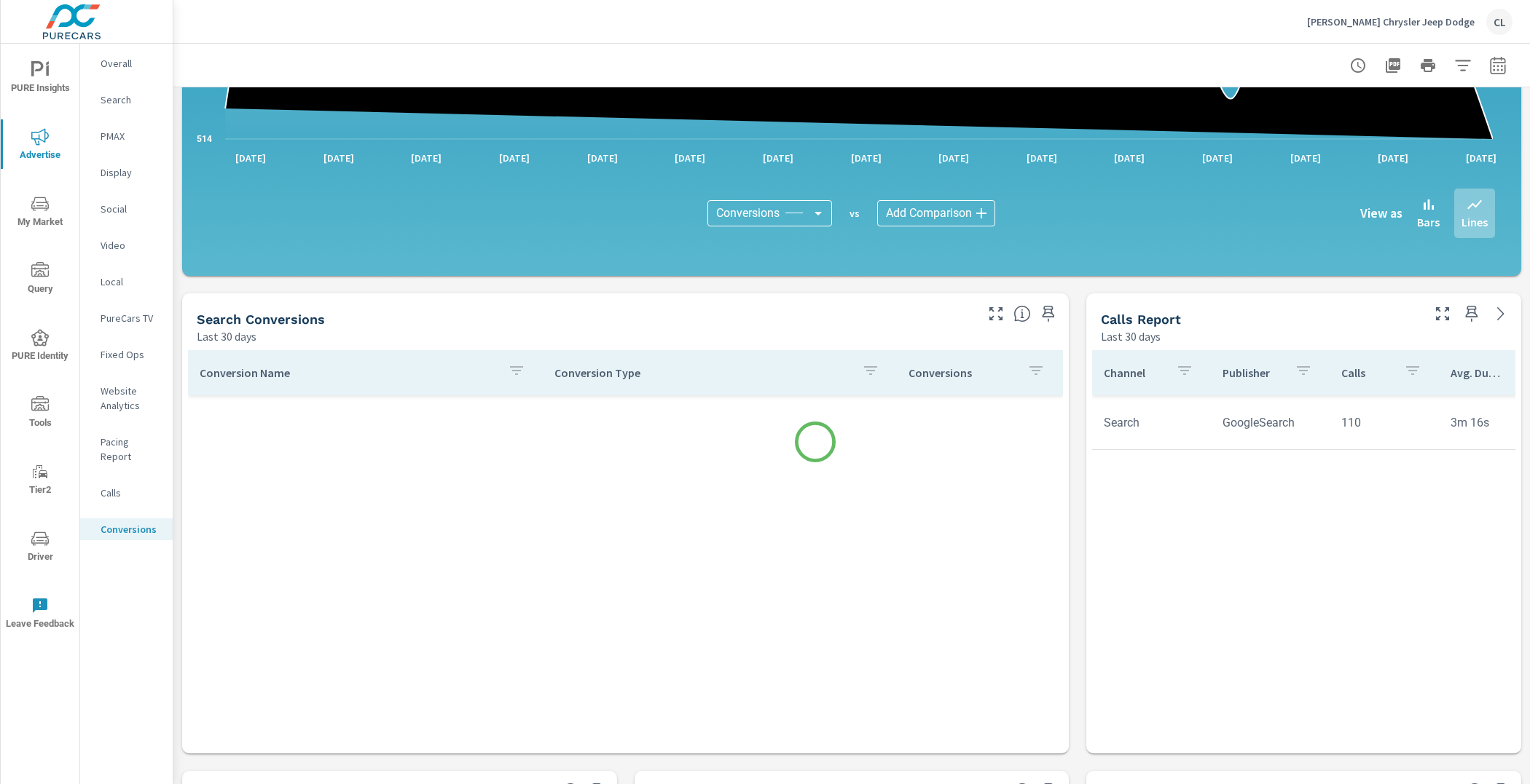
scroll to position [144, 0]
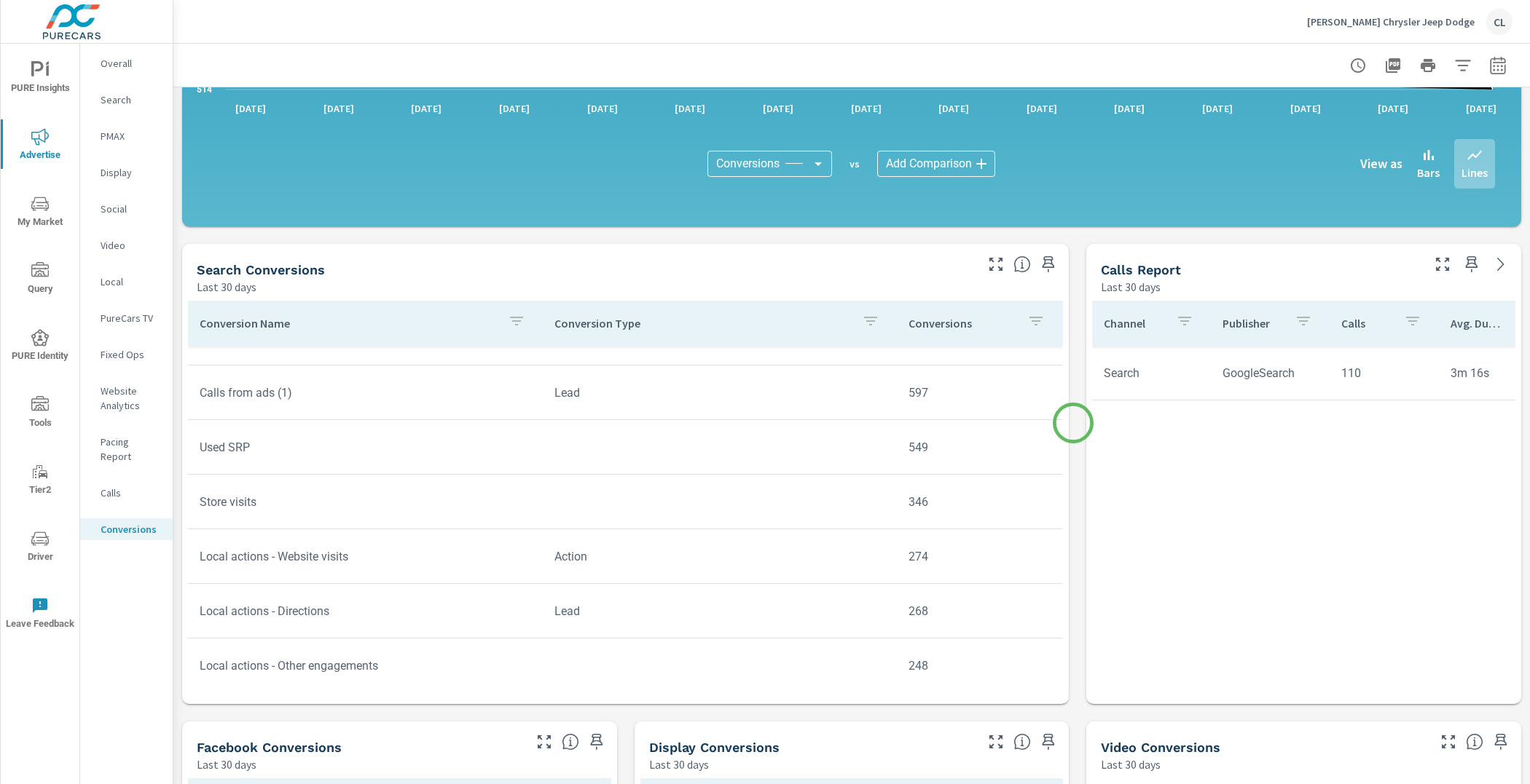
scroll to position [453, 0]
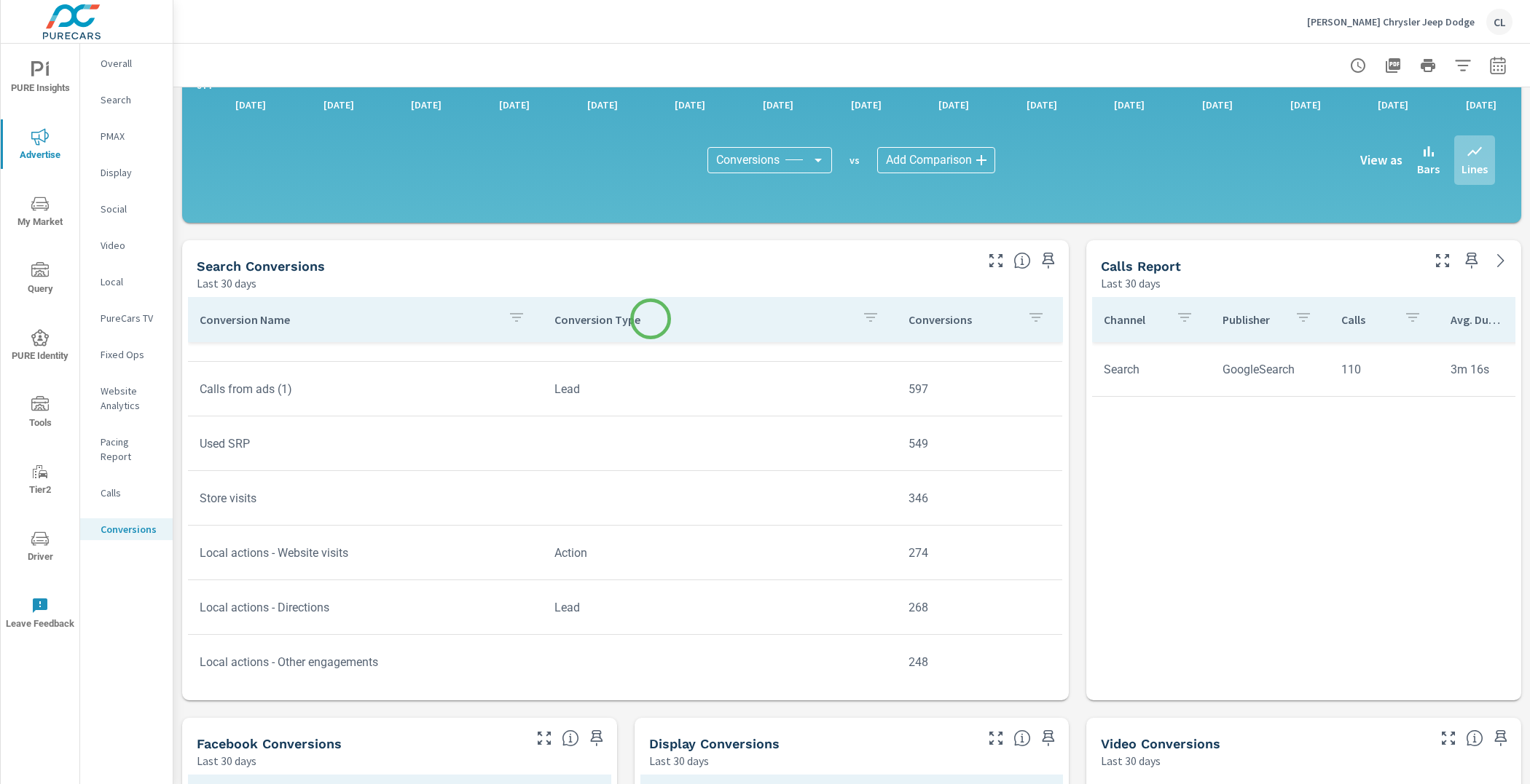
click at [601, 310] on div "Conversion Type" at bounding box center [720, 319] width 331 height 33
click at [694, 323] on p "Conversion Type" at bounding box center [694, 319] width 279 height 14
click at [633, 316] on p "Conversion Type" at bounding box center [694, 319] width 279 height 14
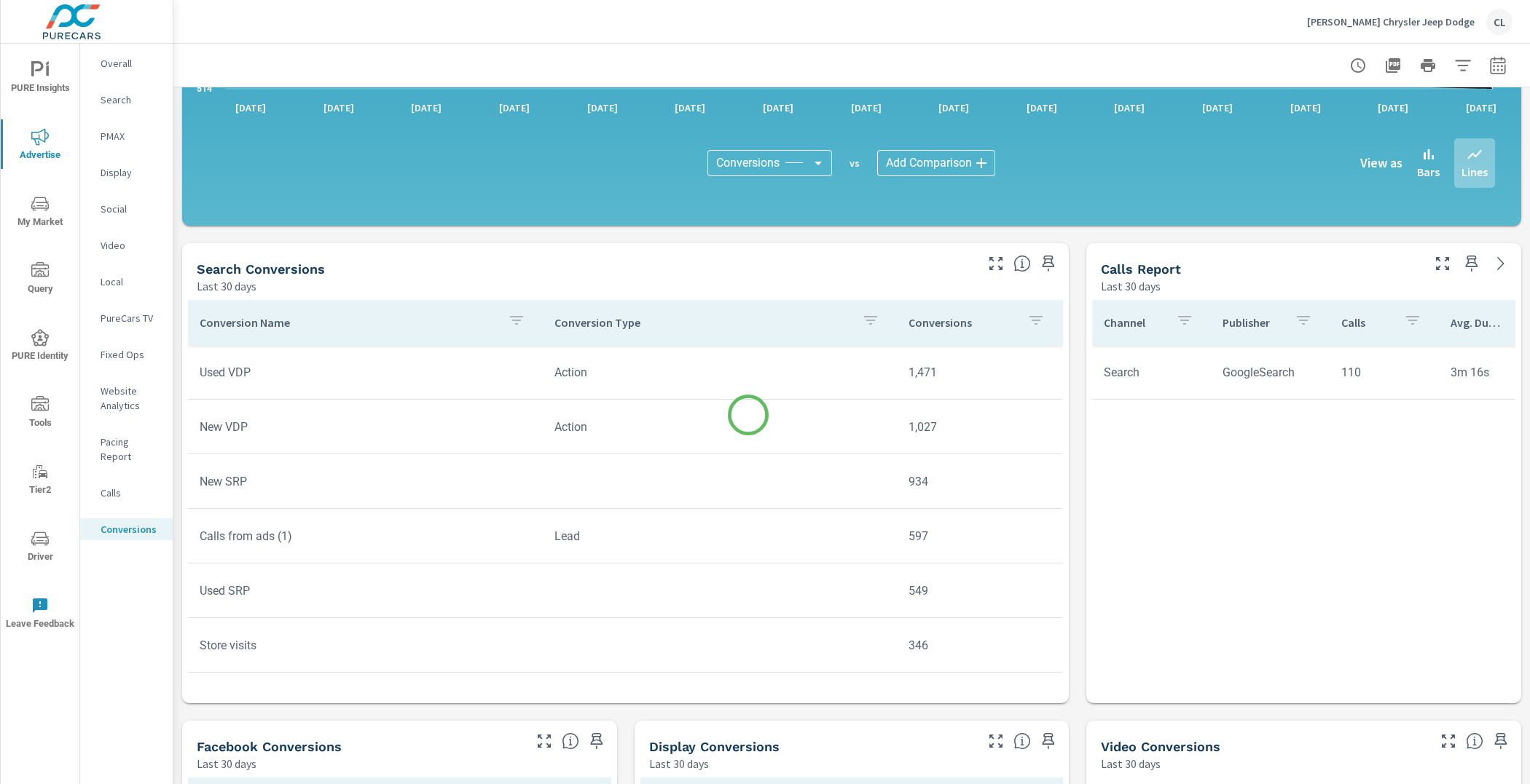
scroll to position [450, 0]
click at [615, 325] on p "Conversion Type" at bounding box center [702, 323] width 297 height 14
click at [844, 321] on icon "button" at bounding box center [853, 321] width 17 height 17
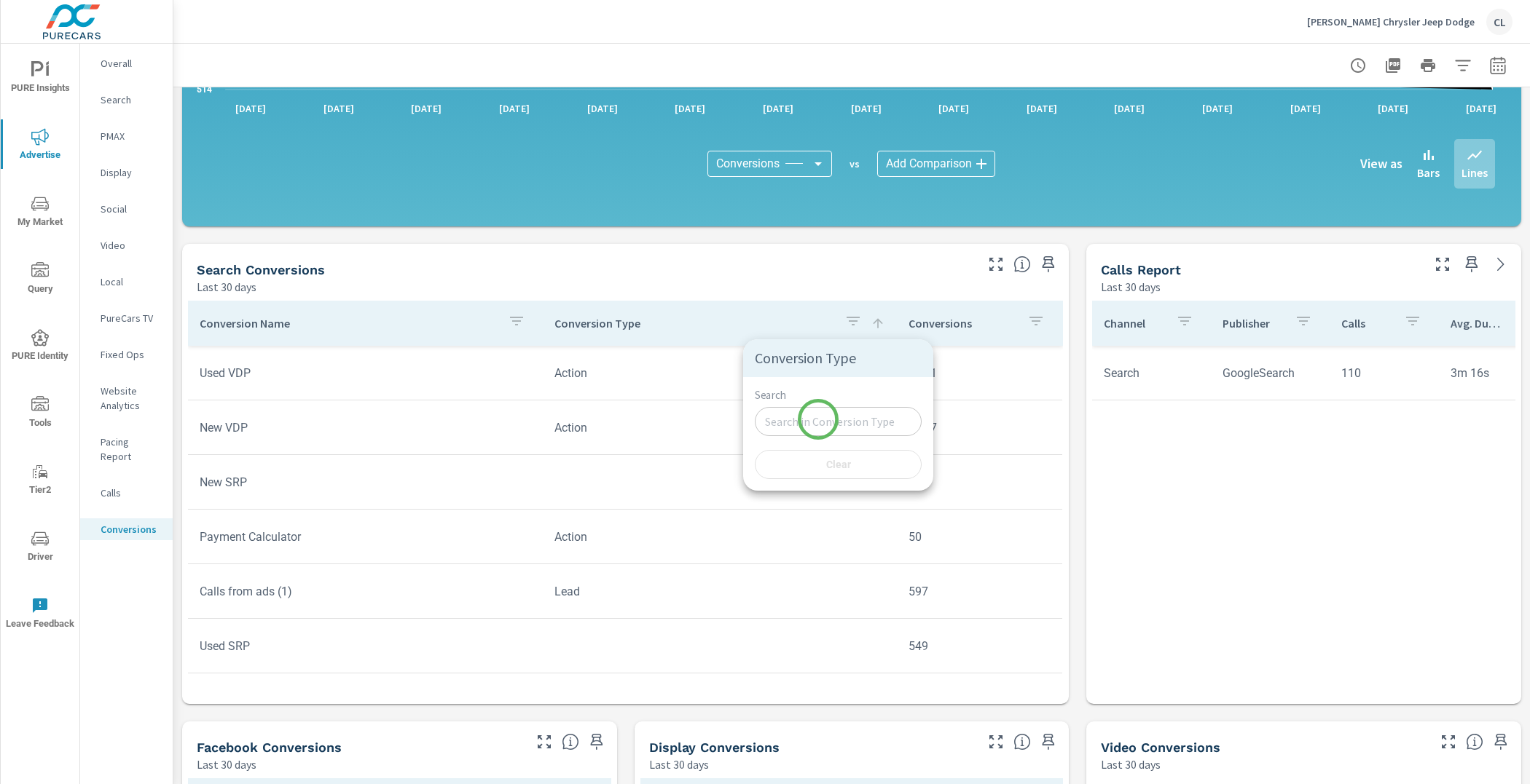
click at [818, 420] on input "Search" at bounding box center [837, 421] width 166 height 29
type input "lead"
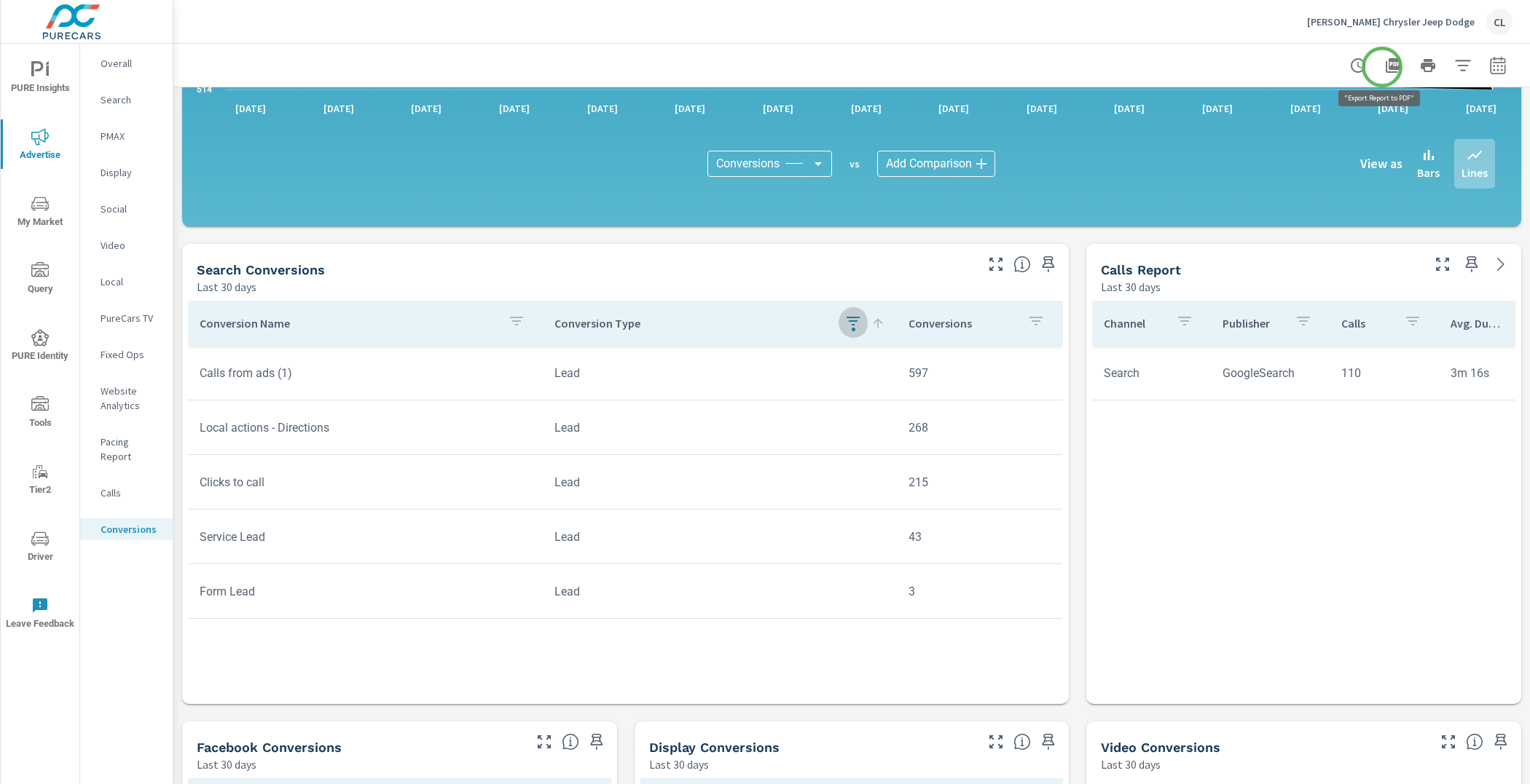
click at [1386, 67] on icon "button" at bounding box center [1393, 65] width 14 height 14
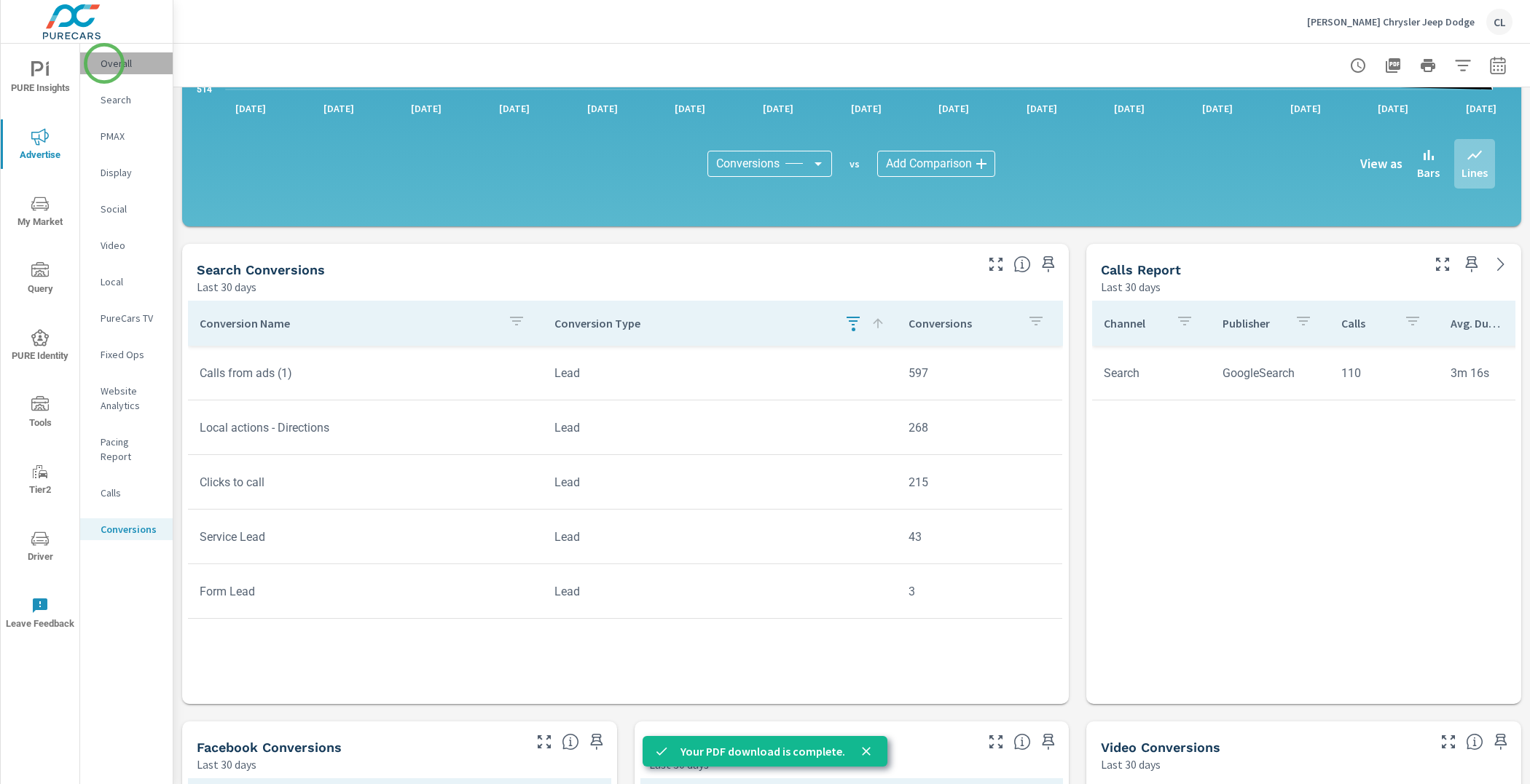
click at [104, 63] on p "Overall" at bounding box center [130, 63] width 61 height 14
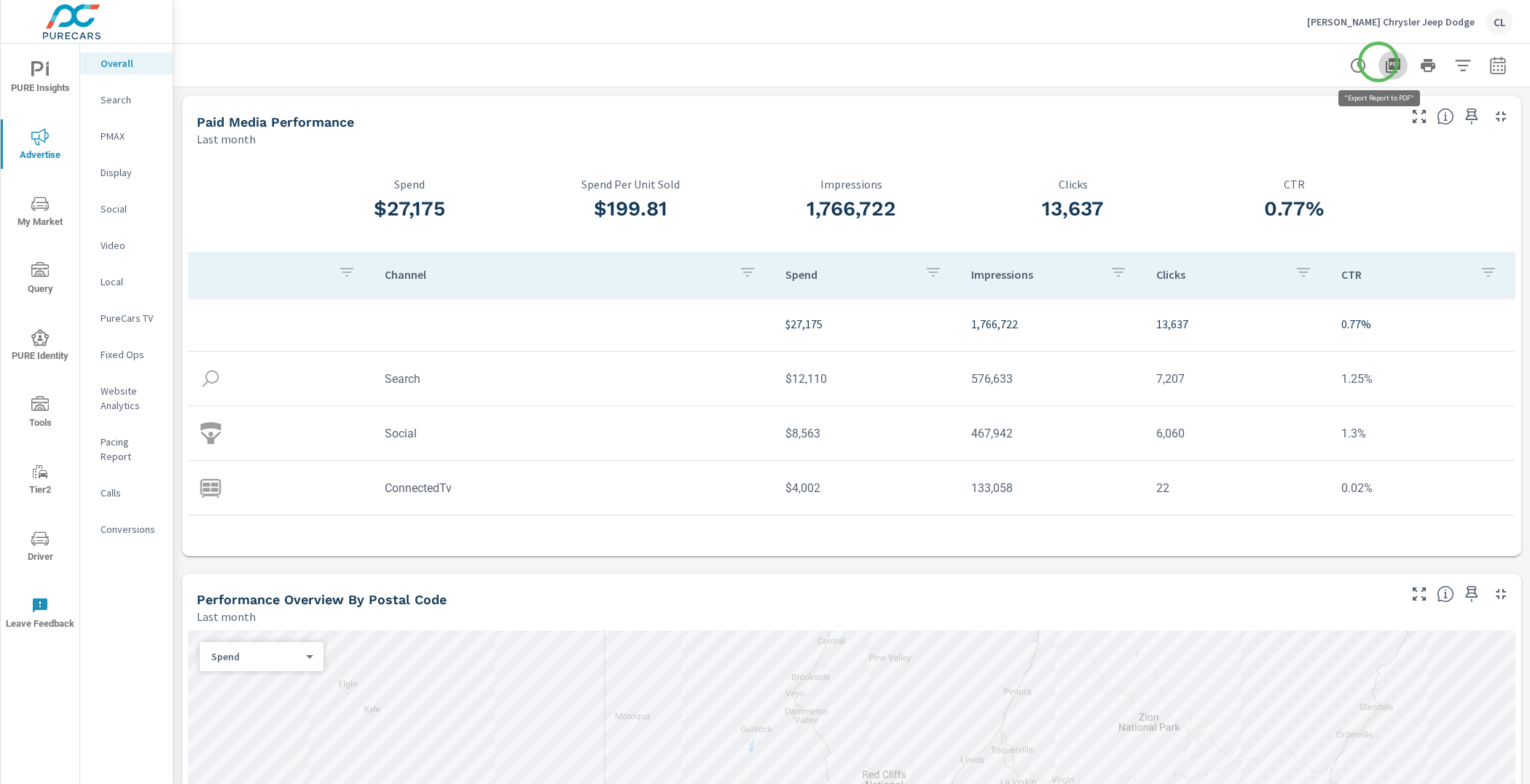
click at [1384, 62] on icon "button" at bounding box center [1393, 65] width 17 height 17
